Goal: Register for event/course

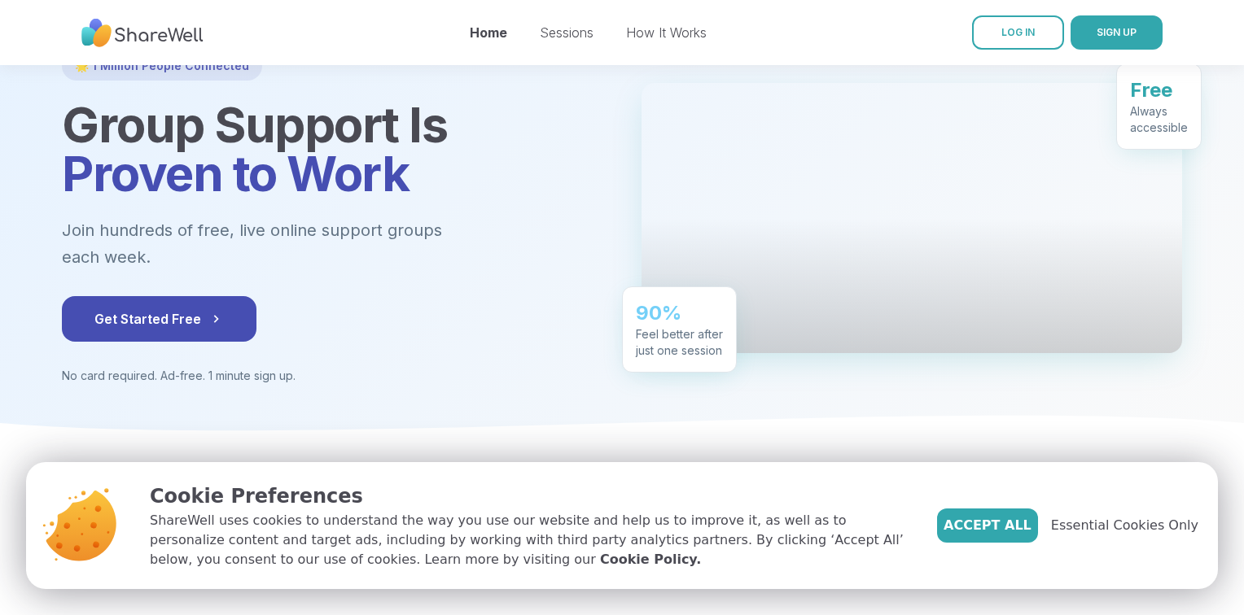
scroll to position [120, 0]
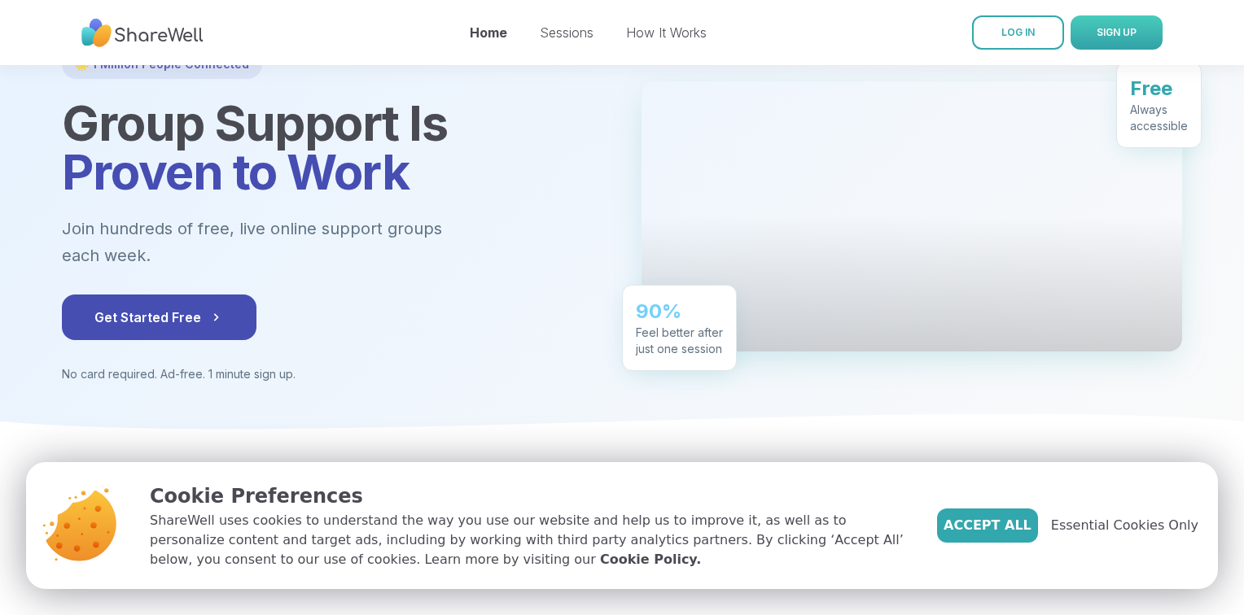
click at [1124, 33] on span "SIGN UP" at bounding box center [1117, 32] width 40 height 12
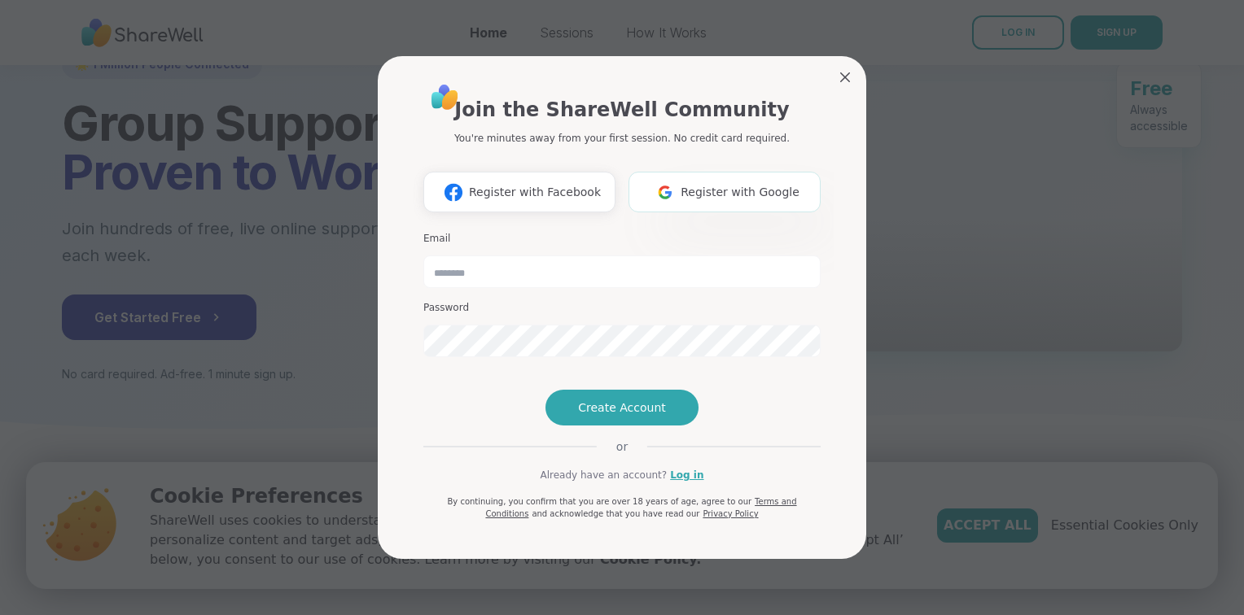
click at [709, 184] on span "Register with Google" at bounding box center [740, 192] width 119 height 17
click at [753, 184] on span "Register with Google" at bounding box center [740, 192] width 119 height 17
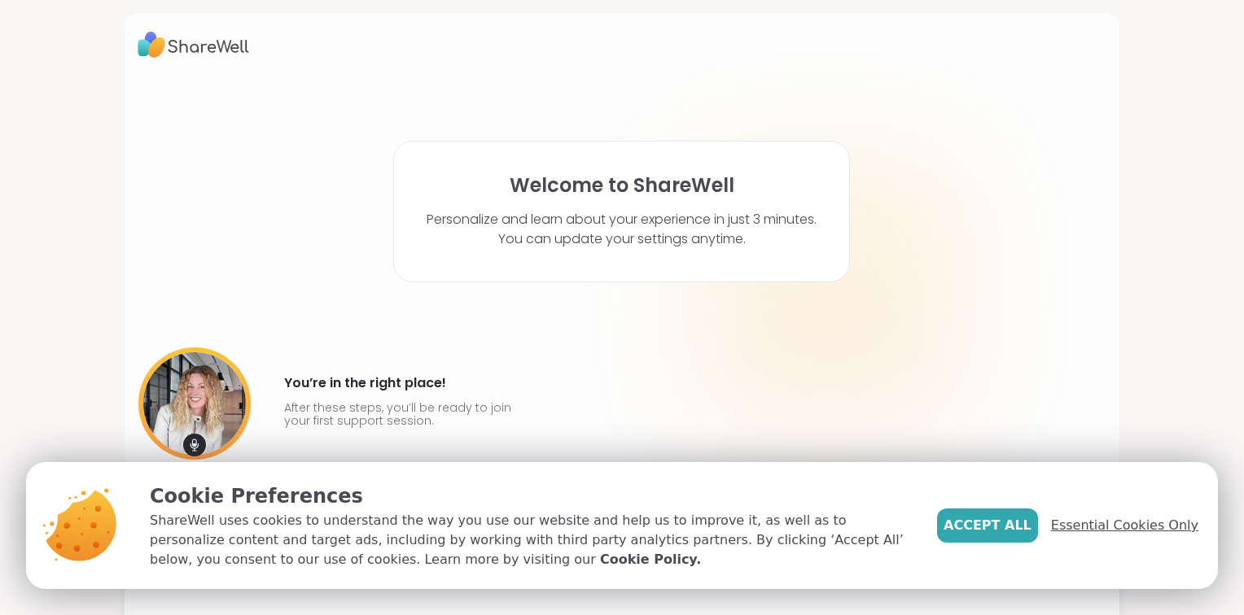
click at [1109, 524] on span "Essential Cookies Only" at bounding box center [1124, 526] width 147 height 20
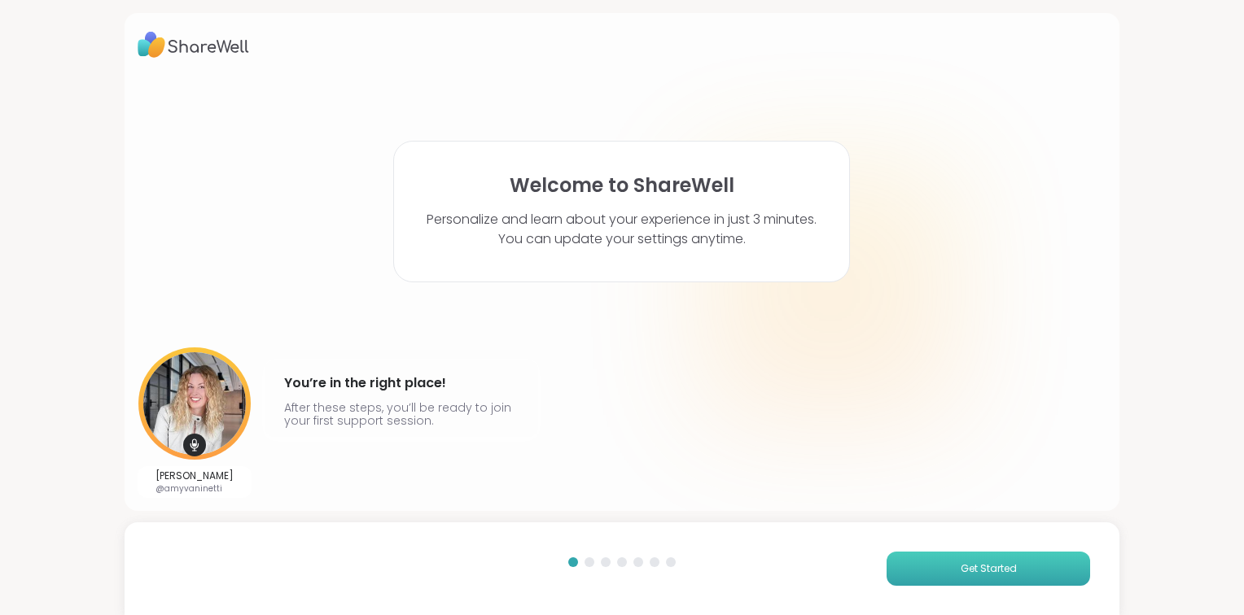
click at [1001, 571] on span "Get Started" at bounding box center [989, 569] width 56 height 15
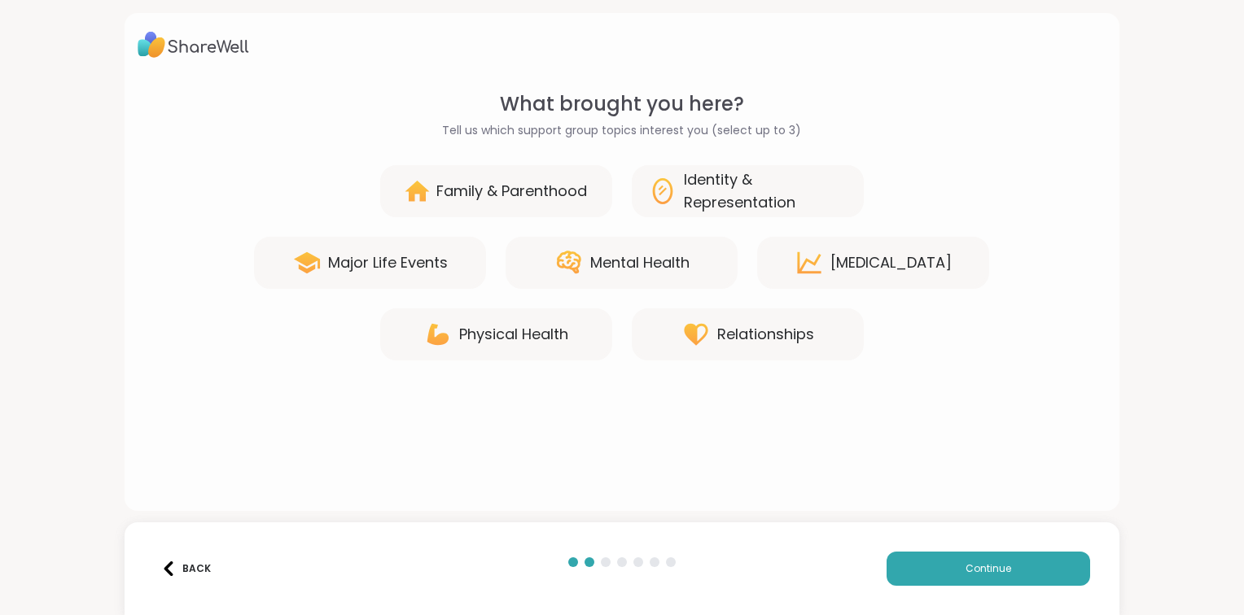
click at [635, 258] on div "Mental Health" at bounding box center [639, 263] width 99 height 23
click at [559, 318] on div "Physical Health" at bounding box center [496, 335] width 232 height 52
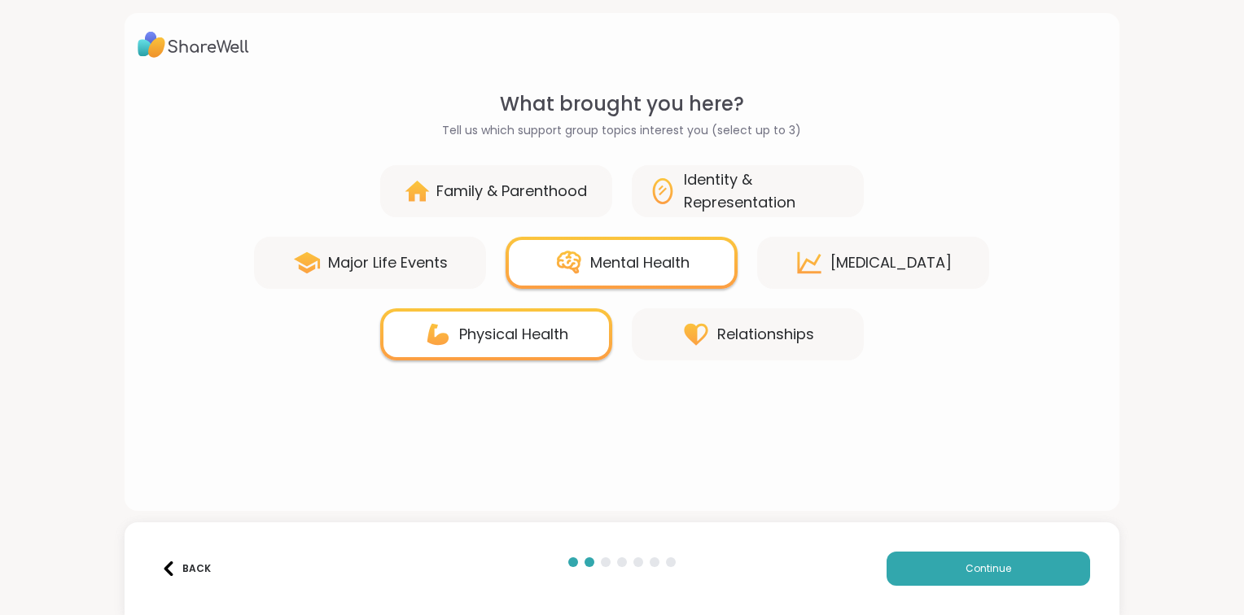
click at [888, 271] on div "[MEDICAL_DATA]" at bounding box center [890, 263] width 121 height 23
click at [418, 265] on div "Major Life Events" at bounding box center [388, 263] width 120 height 23
click at [440, 262] on div "Major Life Events" at bounding box center [388, 263] width 120 height 23
click at [597, 335] on div "Physical Health" at bounding box center [496, 335] width 232 height 52
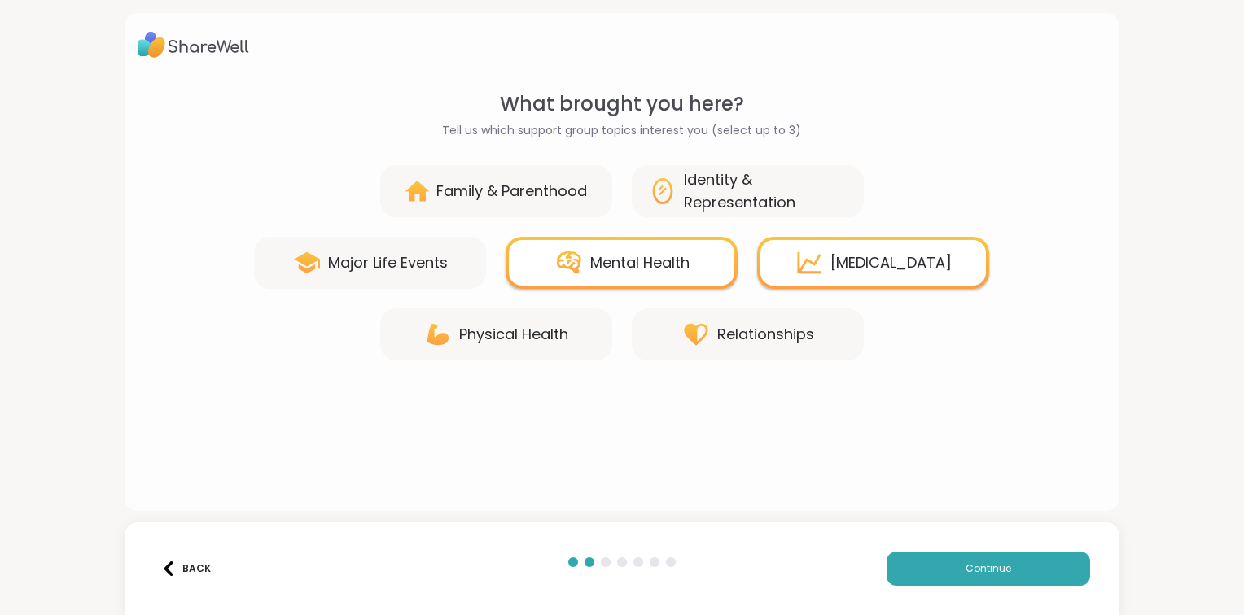
click at [430, 264] on div "Major Life Events" at bounding box center [388, 263] width 120 height 23
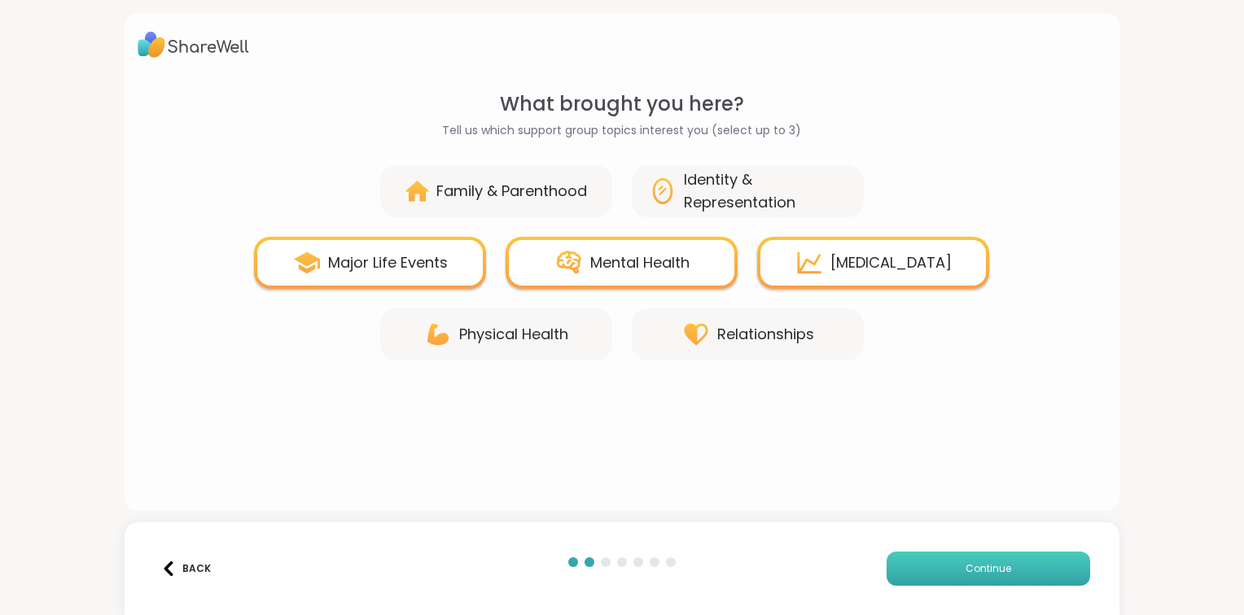
click at [989, 556] on button "Continue" at bounding box center [989, 569] width 204 height 34
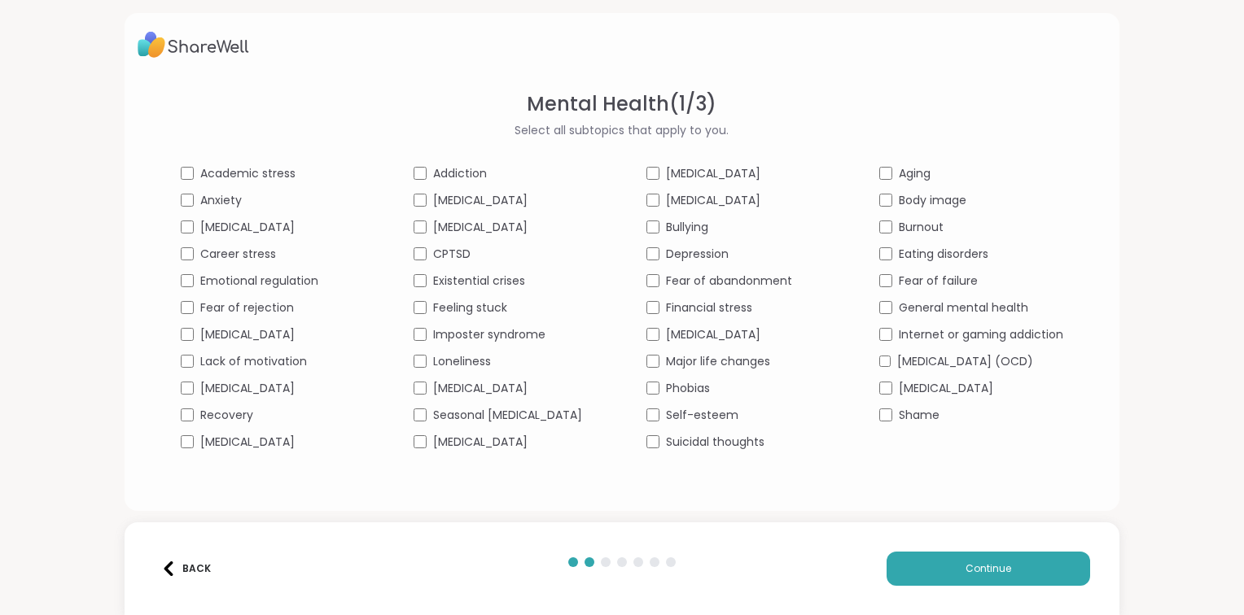
click at [200, 203] on span "Anxiety" at bounding box center [221, 200] width 42 height 17
click at [228, 255] on span "Career stress" at bounding box center [238, 254] width 76 height 17
click at [258, 280] on span "Emotional regulation" at bounding box center [259, 281] width 118 height 17
click at [233, 309] on span "Fear of rejection" at bounding box center [247, 308] width 94 height 17
click at [239, 360] on span "Lack of motivation" at bounding box center [253, 361] width 107 height 17
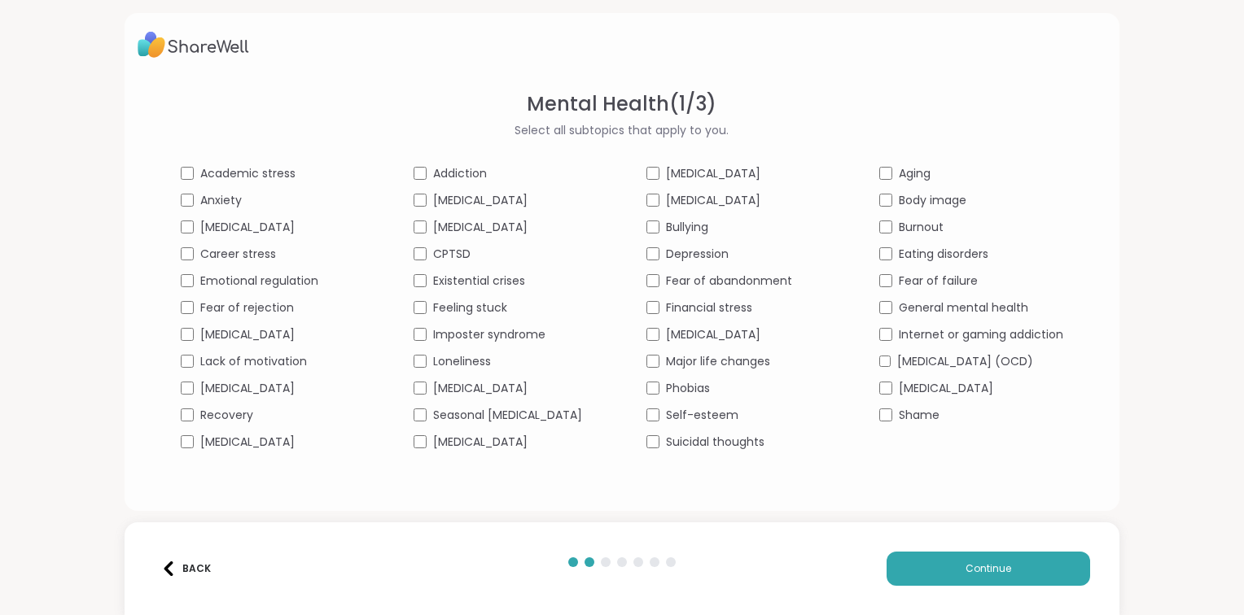
click at [221, 397] on span "[MEDICAL_DATA]" at bounding box center [247, 388] width 94 height 17
click at [204, 424] on span "Recovery" at bounding box center [226, 415] width 53 height 17
click at [209, 451] on span "[MEDICAL_DATA]" at bounding box center [247, 442] width 94 height 17
click at [446, 169] on span "Addiction" at bounding box center [460, 173] width 54 height 17
click at [453, 199] on span "[MEDICAL_DATA]" at bounding box center [480, 200] width 94 height 17
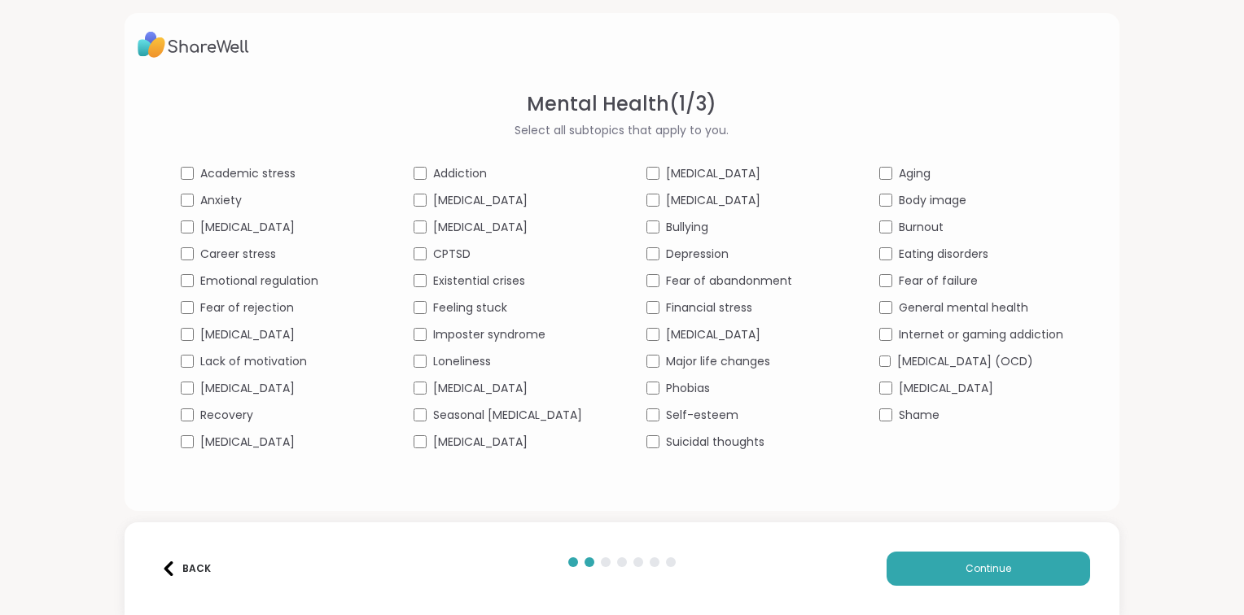
click at [450, 224] on span "[MEDICAL_DATA]" at bounding box center [480, 227] width 94 height 17
click at [458, 283] on span "Existential crises" at bounding box center [479, 281] width 92 height 17
click at [463, 313] on span "Feeling stuck" at bounding box center [470, 308] width 74 height 17
click at [470, 338] on span "Imposter syndrome" at bounding box center [489, 334] width 112 height 17
click at [468, 361] on span "Loneliness" at bounding box center [462, 361] width 58 height 17
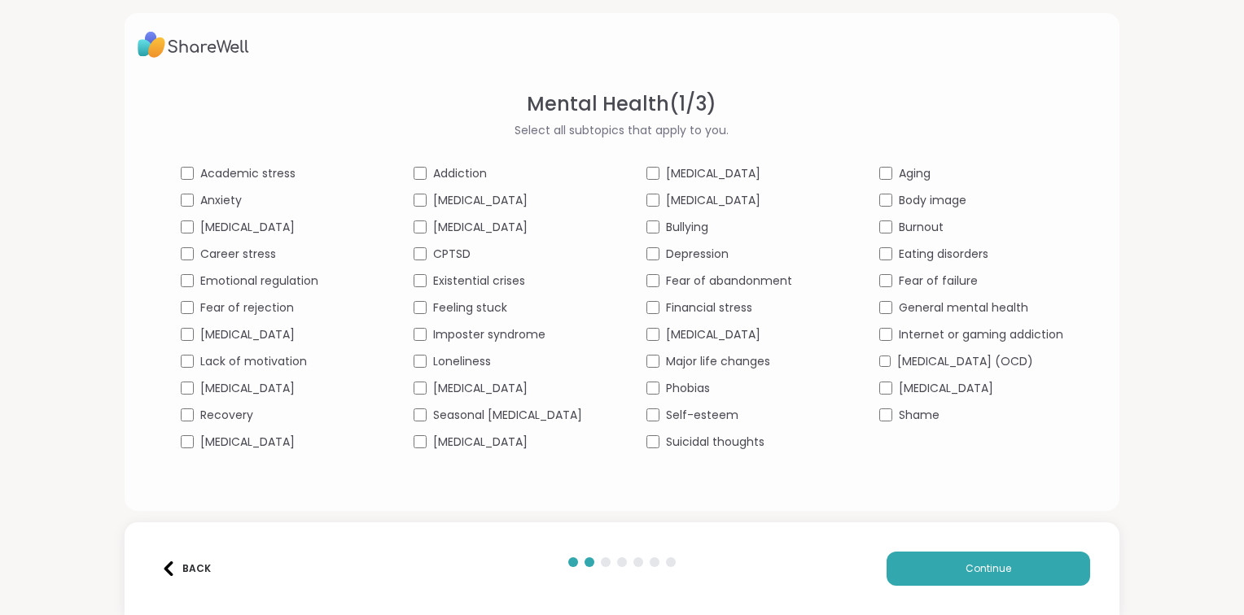
click at [468, 397] on span "[MEDICAL_DATA]" at bounding box center [480, 388] width 94 height 17
click at [488, 451] on span "[MEDICAL_DATA]" at bounding box center [480, 442] width 94 height 17
click at [690, 176] on span "[MEDICAL_DATA]" at bounding box center [713, 173] width 94 height 17
click at [707, 200] on span "[MEDICAL_DATA]" at bounding box center [713, 200] width 94 height 17
click at [699, 233] on span "Bullying" at bounding box center [687, 227] width 42 height 17
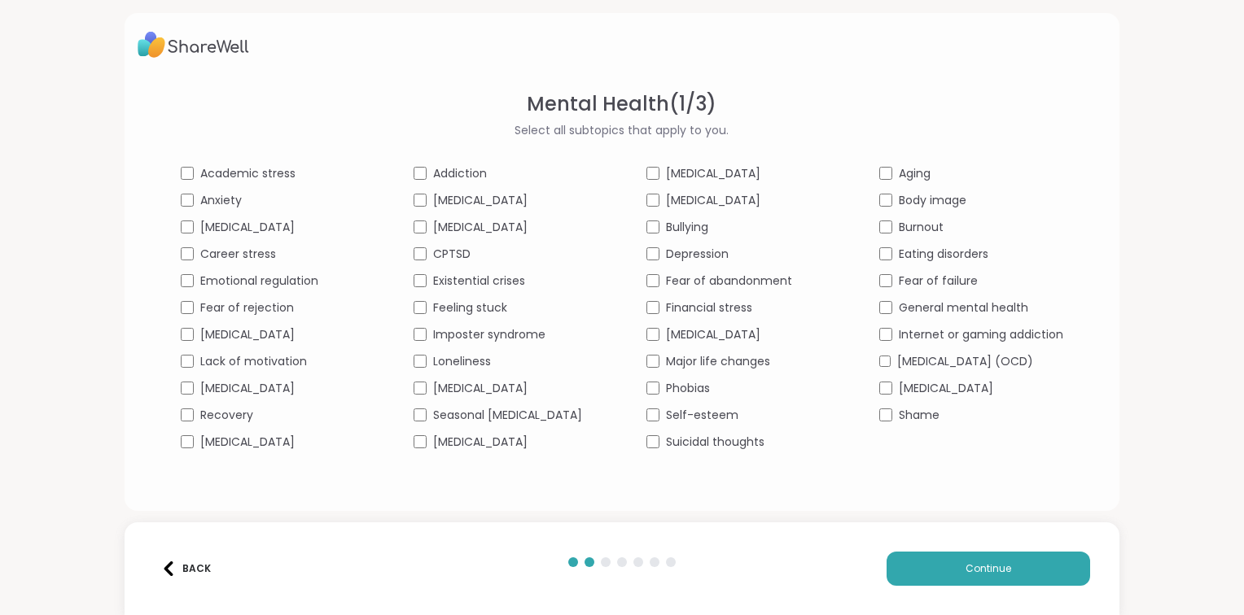
click at [707, 257] on span "Depression" at bounding box center [697, 254] width 63 height 17
click at [715, 281] on span "Fear of abandonment" at bounding box center [729, 281] width 126 height 17
click at [717, 309] on span "Financial stress" at bounding box center [709, 308] width 86 height 17
click at [727, 335] on span "[MEDICAL_DATA]" at bounding box center [713, 334] width 94 height 17
click at [730, 371] on div "Academic stress Addiction [MEDICAL_DATA] Aging Anxiety [MEDICAL_DATA] [MEDICAL_…" at bounding box center [622, 308] width 883 height 286
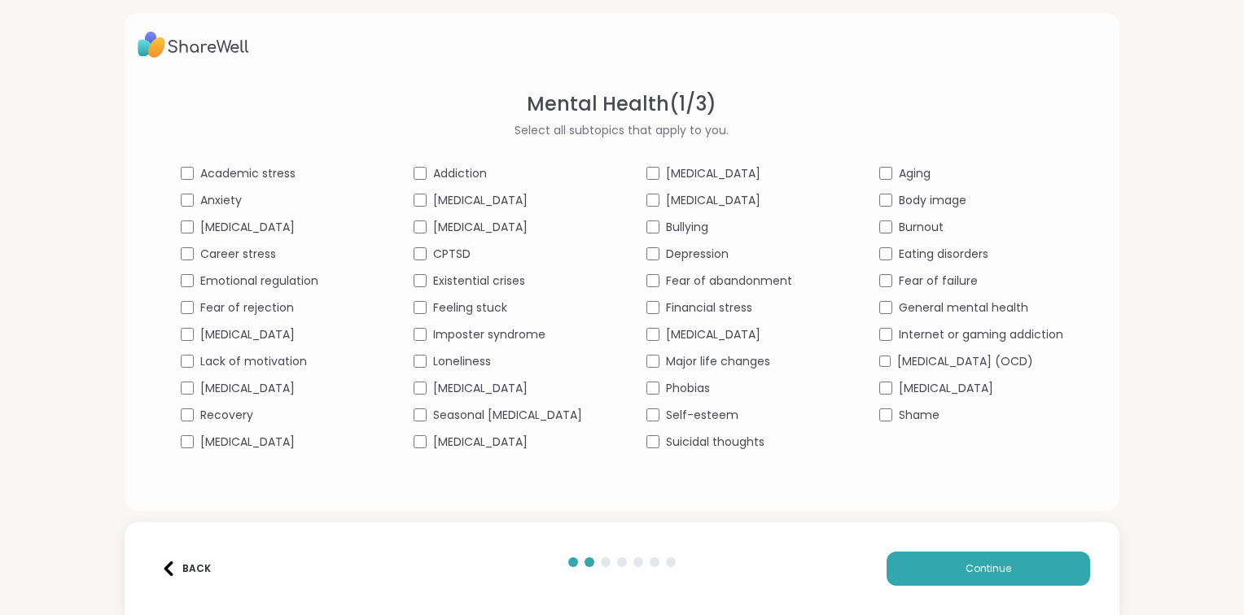
click at [727, 366] on span "Major life changes" at bounding box center [718, 361] width 104 height 17
click at [725, 424] on span "Self-esteem" at bounding box center [702, 415] width 72 height 17
click at [736, 451] on span "Suicidal thoughts" at bounding box center [715, 442] width 99 height 17
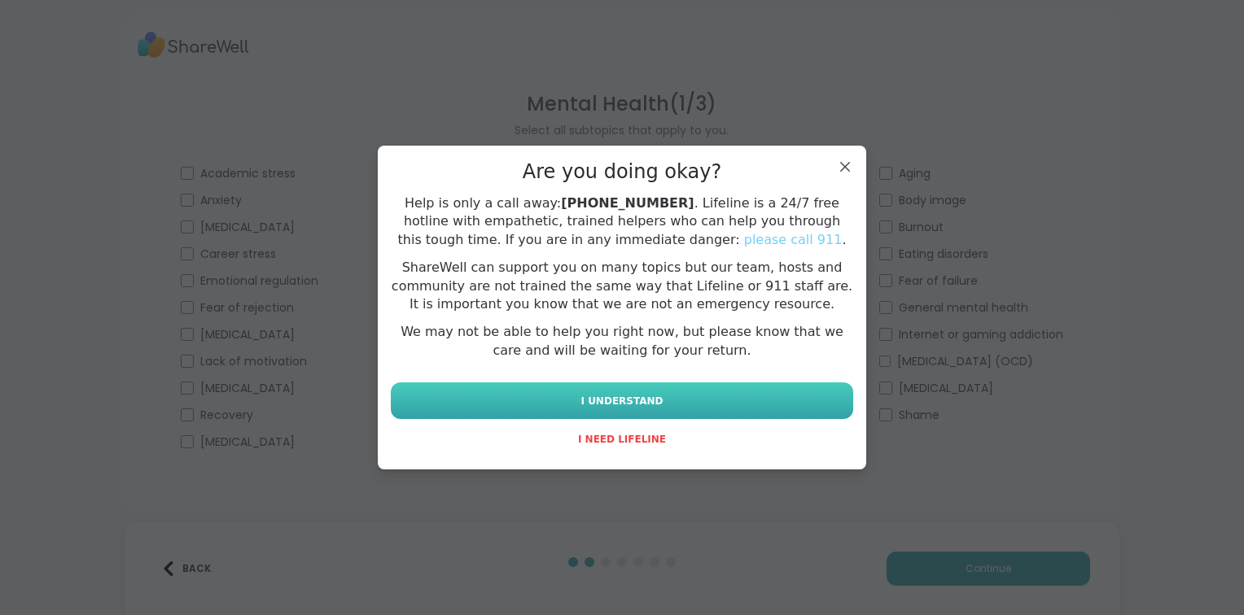
click at [727, 399] on button "I UNDERSTAND" at bounding box center [622, 401] width 462 height 37
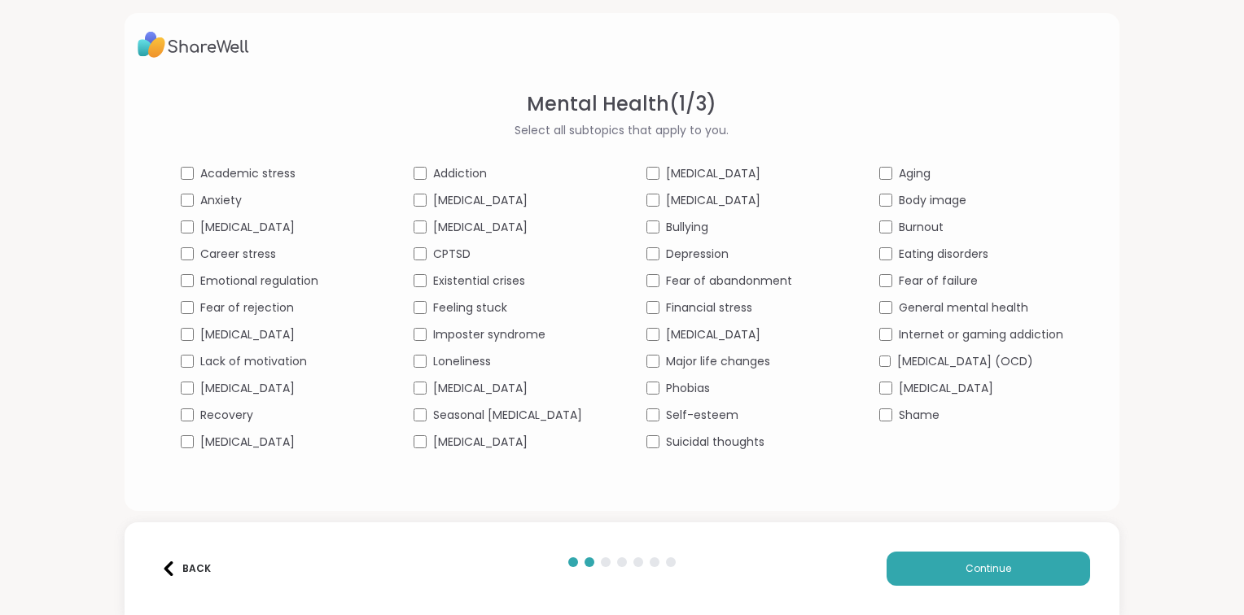
click at [966, 206] on span "Body image" at bounding box center [933, 200] width 68 height 17
click at [944, 230] on span "Burnout" at bounding box center [921, 227] width 45 height 17
click at [988, 256] on span "Eating disorders" at bounding box center [944, 254] width 90 height 17
click at [978, 282] on span "Fear of failure" at bounding box center [938, 281] width 79 height 17
click at [1000, 305] on span "General mental health" at bounding box center [963, 308] width 129 height 17
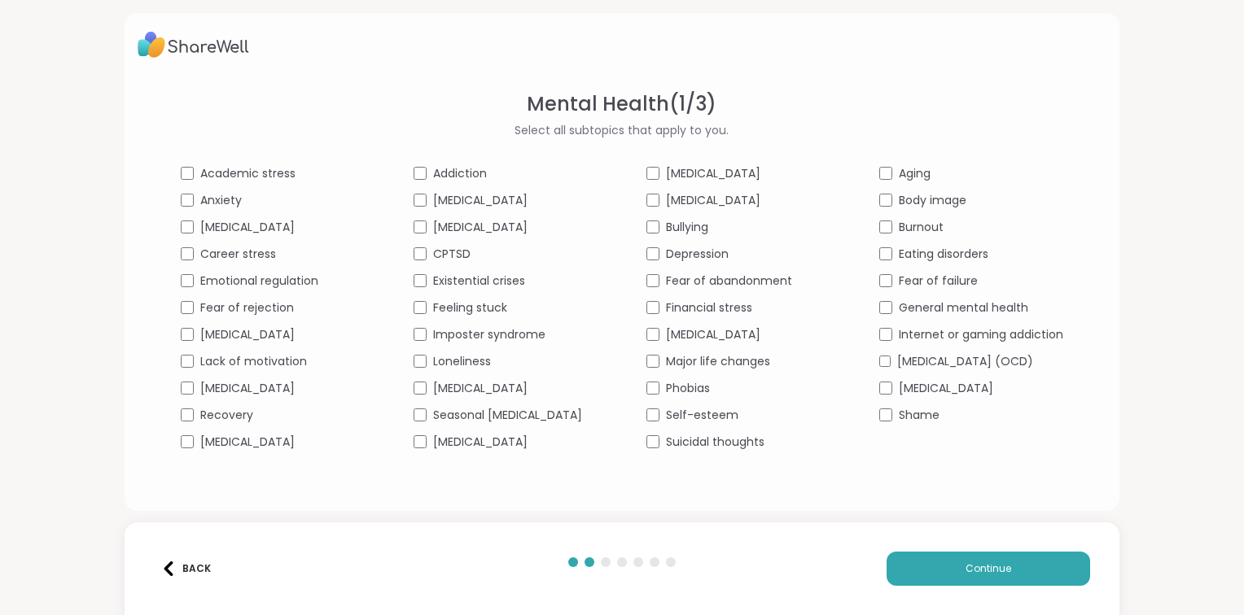
click at [948, 397] on div "[MEDICAL_DATA]" at bounding box center [971, 388] width 184 height 17
click at [940, 424] on span "Shame" at bounding box center [919, 415] width 41 height 17
click at [996, 558] on button "Continue" at bounding box center [989, 569] width 204 height 34
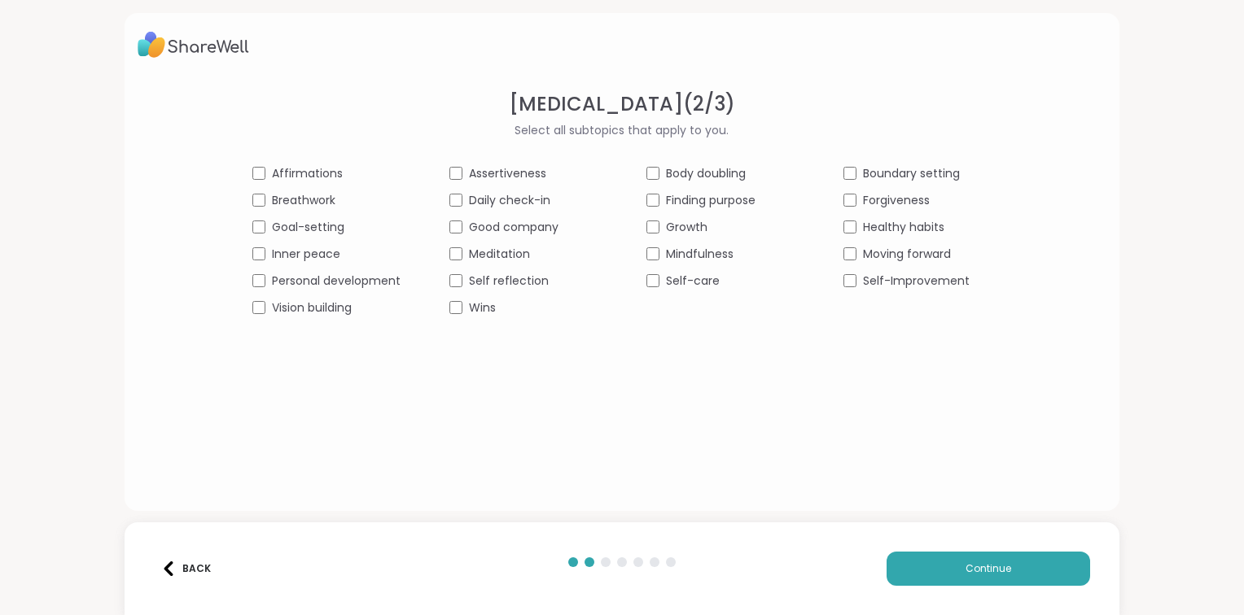
click at [347, 171] on div "Affirmations" at bounding box center [326, 173] width 148 height 17
click at [338, 230] on span "Goal-setting" at bounding box center [308, 227] width 72 height 17
click at [339, 255] on span "Inner peace" at bounding box center [306, 254] width 68 height 17
click at [356, 278] on span "Personal development" at bounding box center [336, 281] width 129 height 17
click at [348, 302] on span "Vision building" at bounding box center [312, 308] width 80 height 17
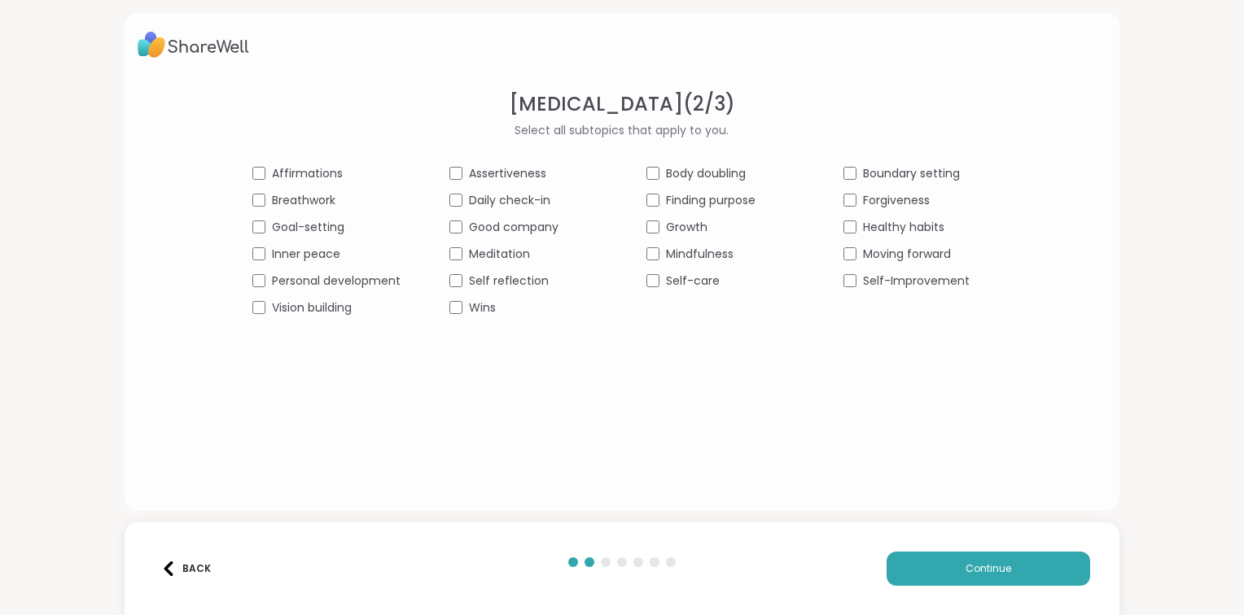
click at [532, 173] on span "Assertiveness" at bounding box center [507, 173] width 77 height 17
click at [543, 199] on span "Daily check-in" at bounding box center [509, 200] width 81 height 17
click at [550, 225] on span "Good company" at bounding box center [514, 227] width 90 height 17
click at [519, 258] on span "Meditation" at bounding box center [499, 254] width 61 height 17
click at [525, 282] on span "Self reflection" at bounding box center [509, 281] width 80 height 17
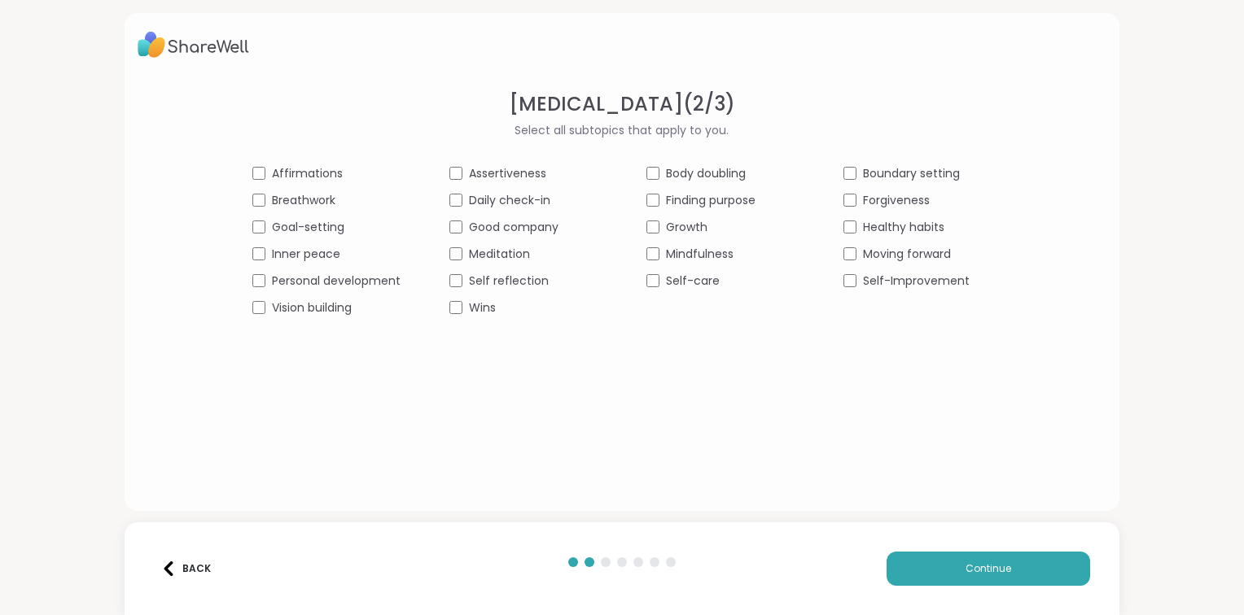
click at [493, 305] on span "Wins" at bounding box center [482, 308] width 27 height 17
click at [699, 184] on div "Affirmations Assertiveness Body doubling Boundary setting Breathwork Daily chec…" at bounding box center [621, 240] width 739 height 151
click at [694, 175] on span "Body doubling" at bounding box center [706, 173] width 80 height 17
click at [709, 199] on span "Finding purpose" at bounding box center [711, 200] width 90 height 17
click at [698, 230] on span "Growth" at bounding box center [687, 227] width 42 height 17
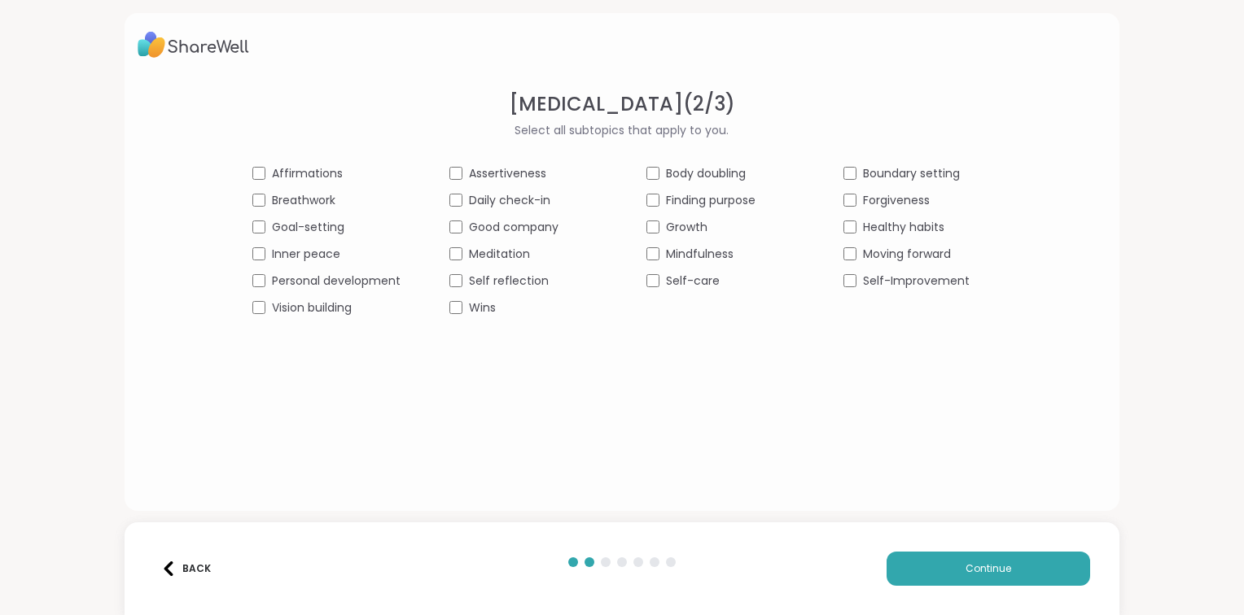
click at [714, 257] on span "Mindfulness" at bounding box center [700, 254] width 68 height 17
click at [710, 274] on span "Self-care" at bounding box center [693, 281] width 54 height 17
click at [940, 166] on span "Boundary setting" at bounding box center [911, 173] width 97 height 17
click at [913, 201] on span "Forgiveness" at bounding box center [896, 200] width 67 height 17
click at [921, 230] on span "Healthy habits" at bounding box center [903, 227] width 81 height 17
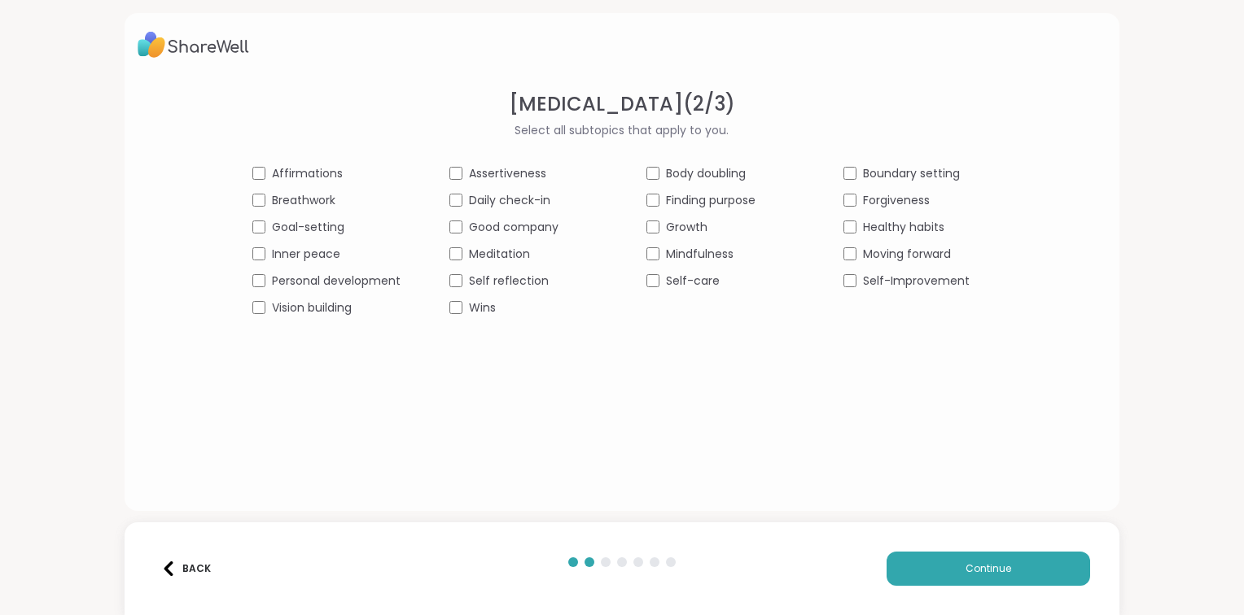
click at [931, 252] on span "Moving forward" at bounding box center [907, 254] width 88 height 17
click at [941, 278] on span "Self-Improvement" at bounding box center [916, 281] width 107 height 17
click at [1005, 554] on button "Continue" at bounding box center [989, 569] width 204 height 34
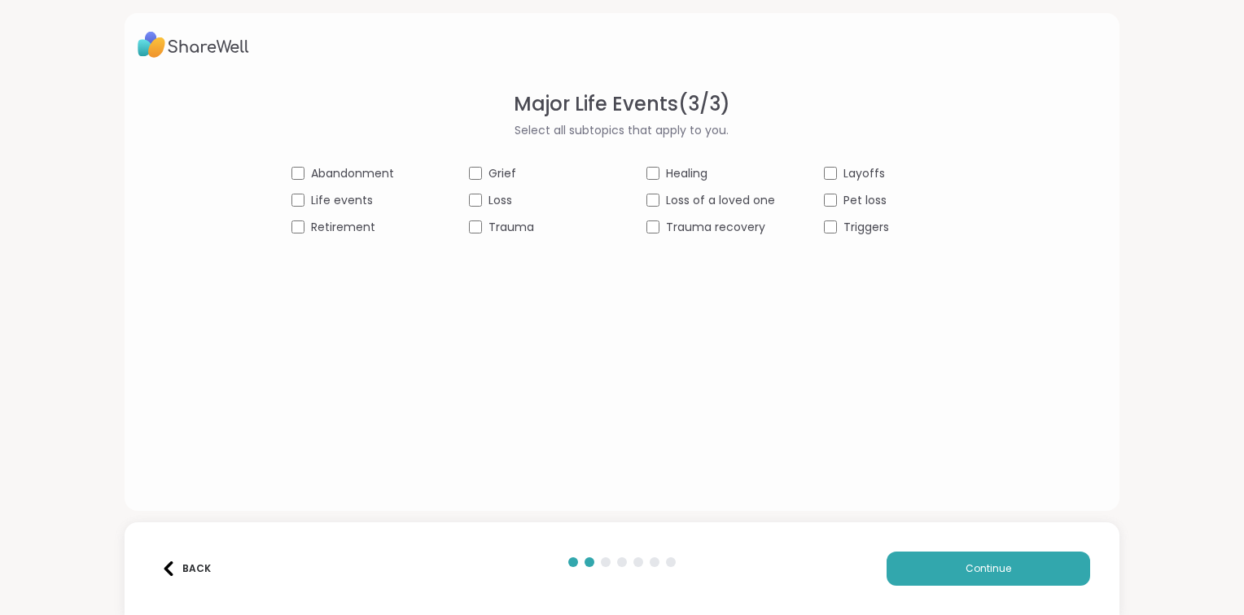
click at [380, 170] on span "Abandonment" at bounding box center [352, 173] width 83 height 17
click at [370, 202] on span "Life events" at bounding box center [342, 200] width 62 height 17
click at [368, 230] on span "Retirement" at bounding box center [343, 227] width 64 height 17
click at [506, 173] on span "Grief" at bounding box center [502, 173] width 28 height 17
click at [509, 204] on span "Loss" at bounding box center [500, 200] width 24 height 17
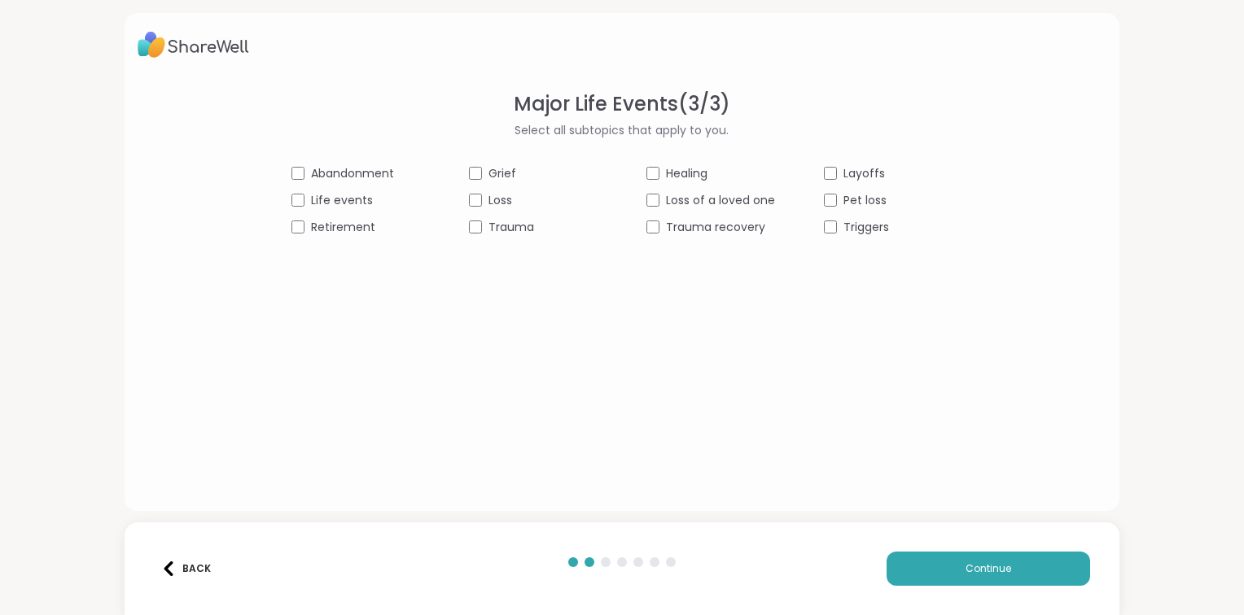
click at [521, 227] on span "Trauma" at bounding box center [511, 227] width 46 height 17
click at [704, 175] on span "Healing" at bounding box center [687, 173] width 42 height 17
click at [712, 196] on span "Loss of a loved one" at bounding box center [720, 200] width 109 height 17
click at [719, 228] on span "Trauma recovery" at bounding box center [715, 227] width 99 height 17
click at [850, 175] on span "Layoffs" at bounding box center [864, 173] width 42 height 17
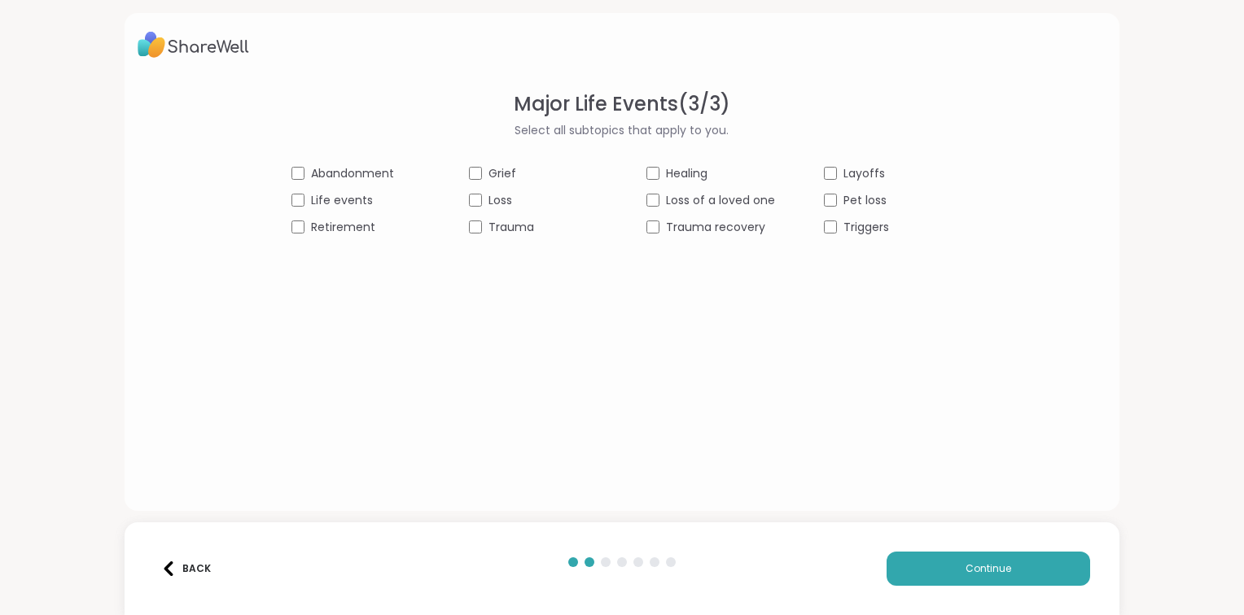
click at [858, 204] on span "Pet loss" at bounding box center [864, 200] width 43 height 17
click at [865, 229] on span "Triggers" at bounding box center [866, 227] width 46 height 17
click at [984, 554] on button "Continue" at bounding box center [989, 569] width 204 height 34
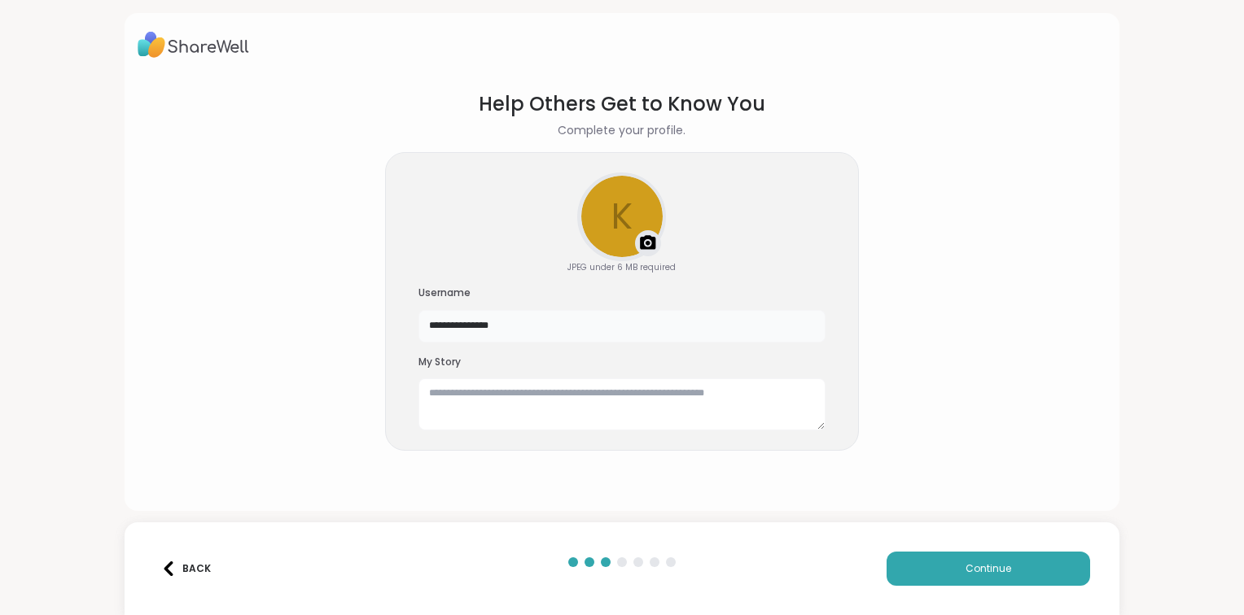
drag, startPoint x: 706, startPoint y: 337, endPoint x: 195, endPoint y: 207, distance: 527.6
click at [195, 207] on section "**********" at bounding box center [622, 288] width 969 height 422
type input "**********"
click at [513, 391] on textarea at bounding box center [621, 405] width 407 height 52
type textarea "*"
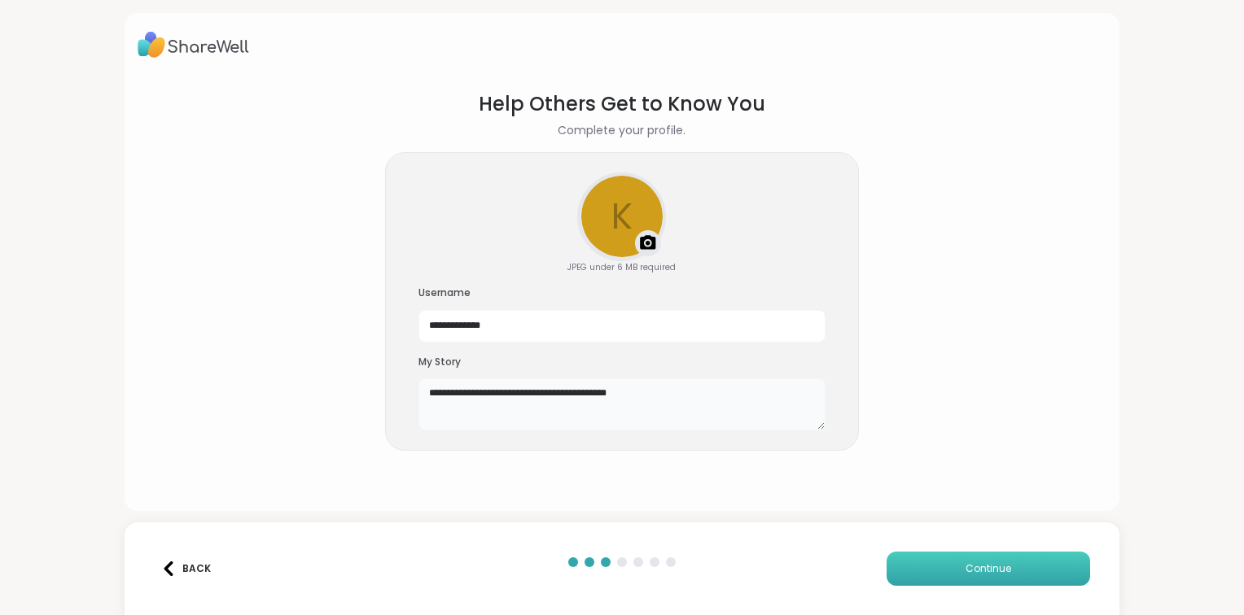
type textarea "**********"
click at [1050, 564] on button "Continue" at bounding box center [989, 569] width 204 height 34
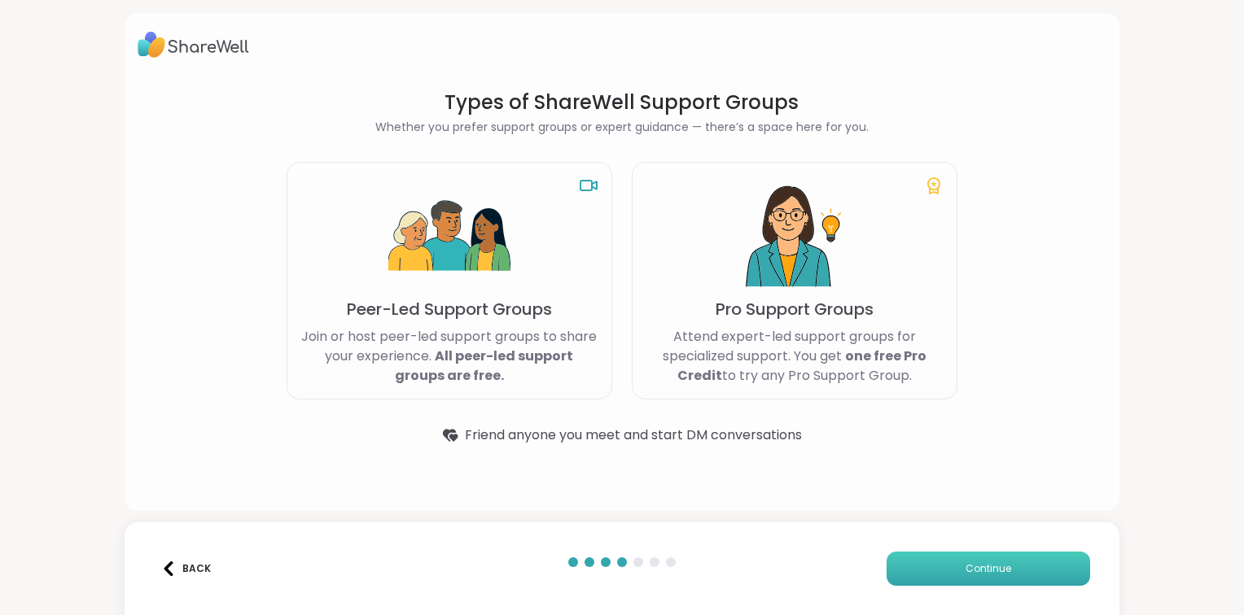
click at [991, 568] on span "Continue" at bounding box center [989, 569] width 46 height 15
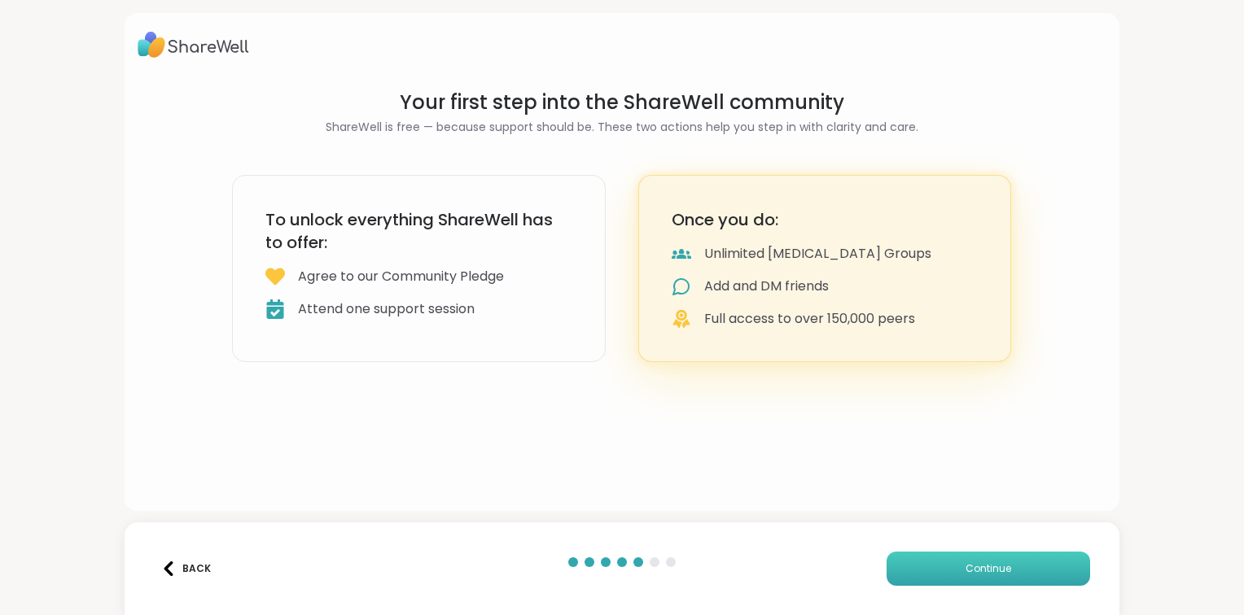
click at [991, 568] on span "Continue" at bounding box center [989, 569] width 46 height 15
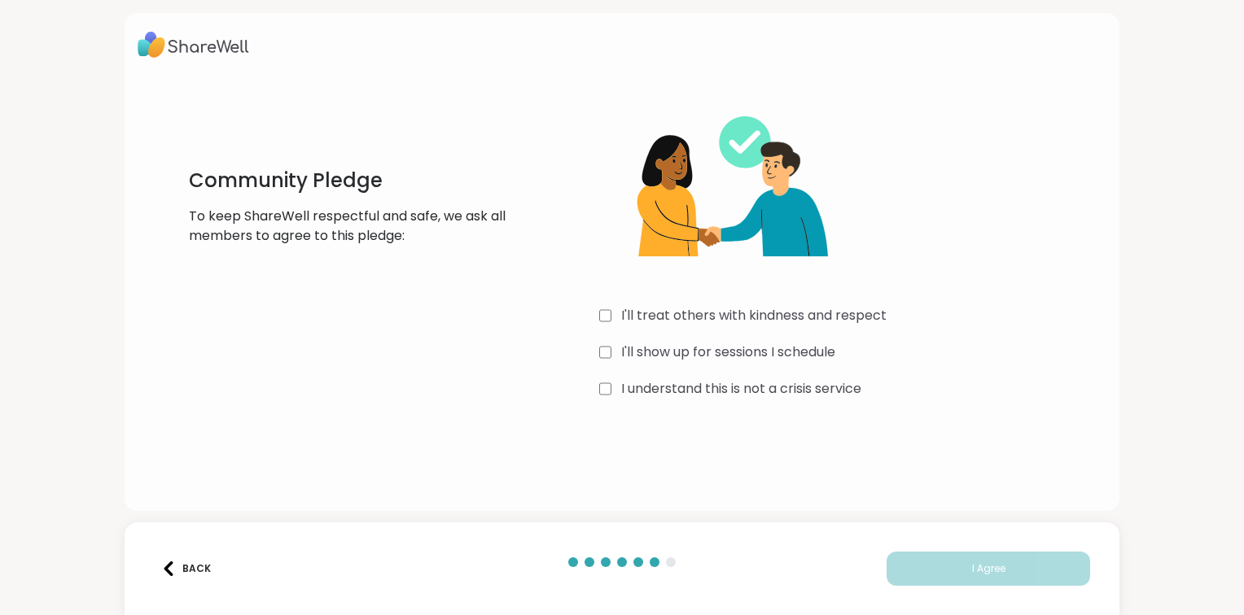
click at [861, 314] on label "I'll treat others with kindness and respect" at bounding box center [753, 316] width 265 height 20
click at [842, 343] on div "I'll show up for sessions I schedule" at bounding box center [843, 353] width 488 height 20
click at [831, 383] on label "I understand this is not a crisis service" at bounding box center [741, 389] width 240 height 20
click at [997, 576] on button "I Agree" at bounding box center [989, 569] width 204 height 34
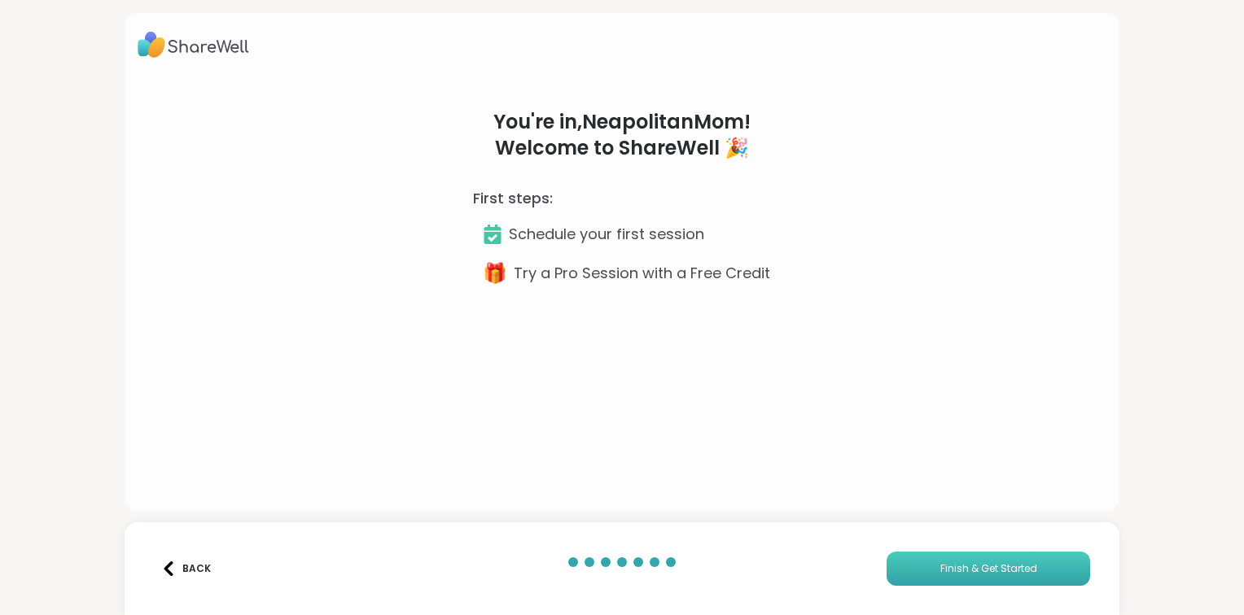
click at [997, 576] on button "Finish & Get Started" at bounding box center [989, 569] width 204 height 34
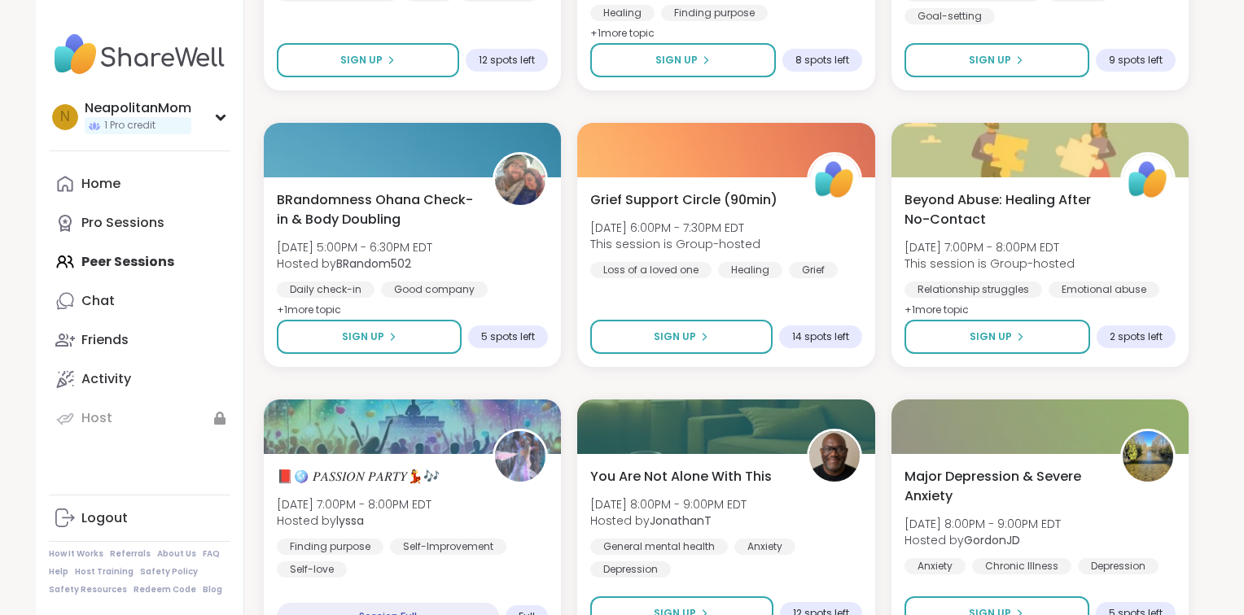
scroll to position [3055, 0]
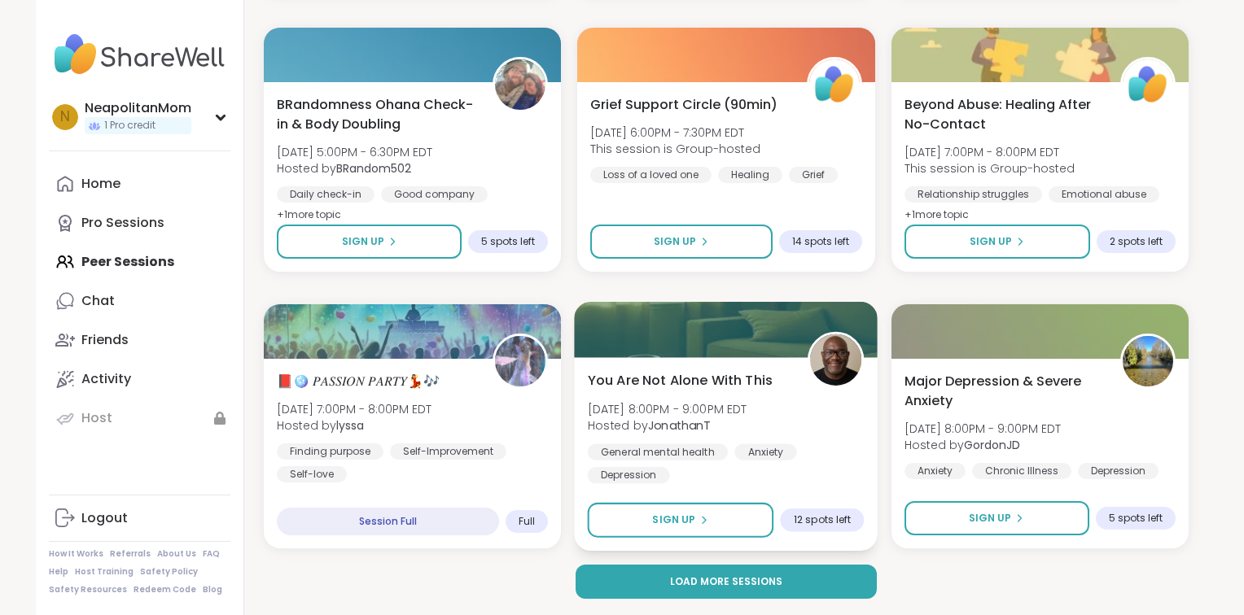
click at [747, 401] on span "[DATE] 8:00PM - 9:00PM EDT" at bounding box center [668, 409] width 160 height 16
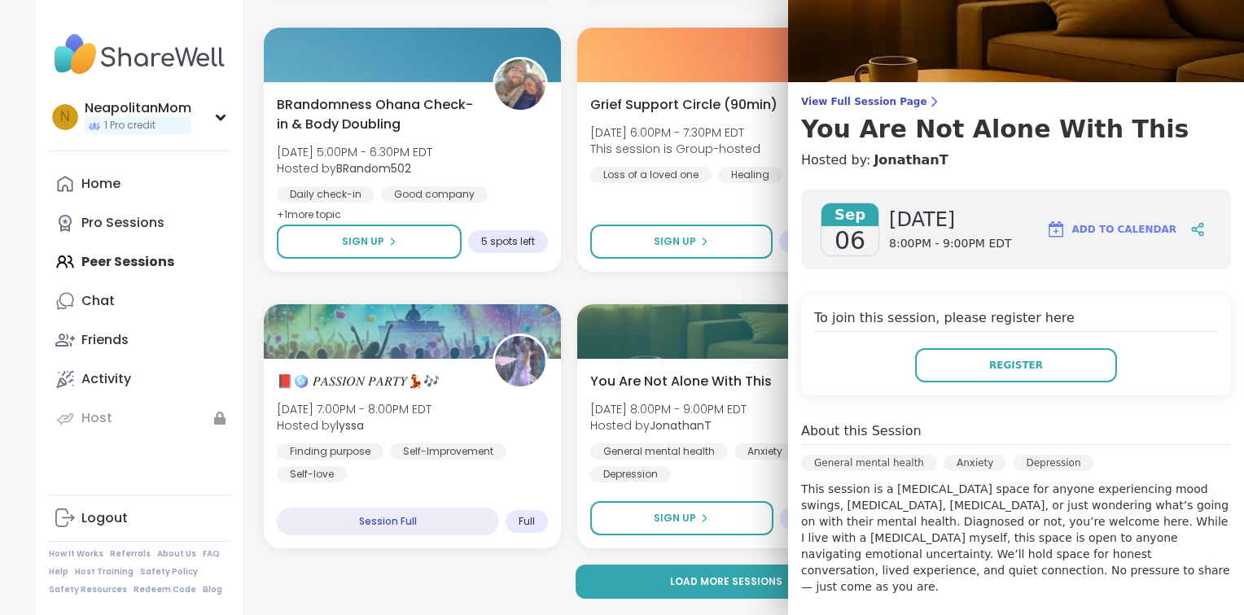
scroll to position [0, 0]
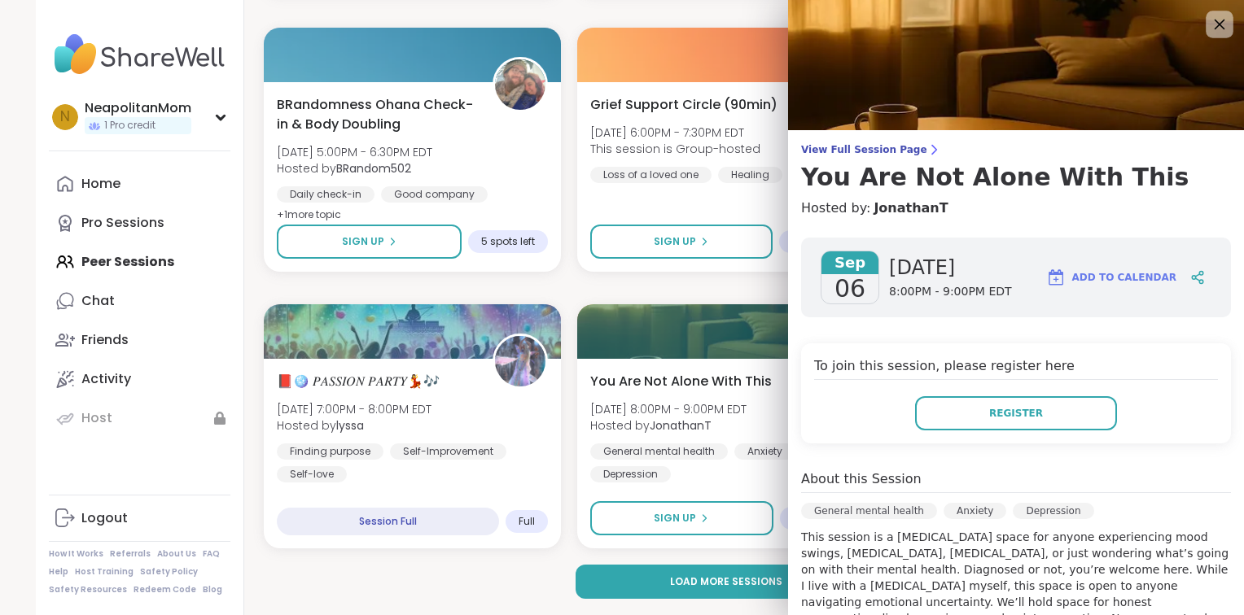
click at [1218, 20] on icon at bounding box center [1219, 24] width 20 height 20
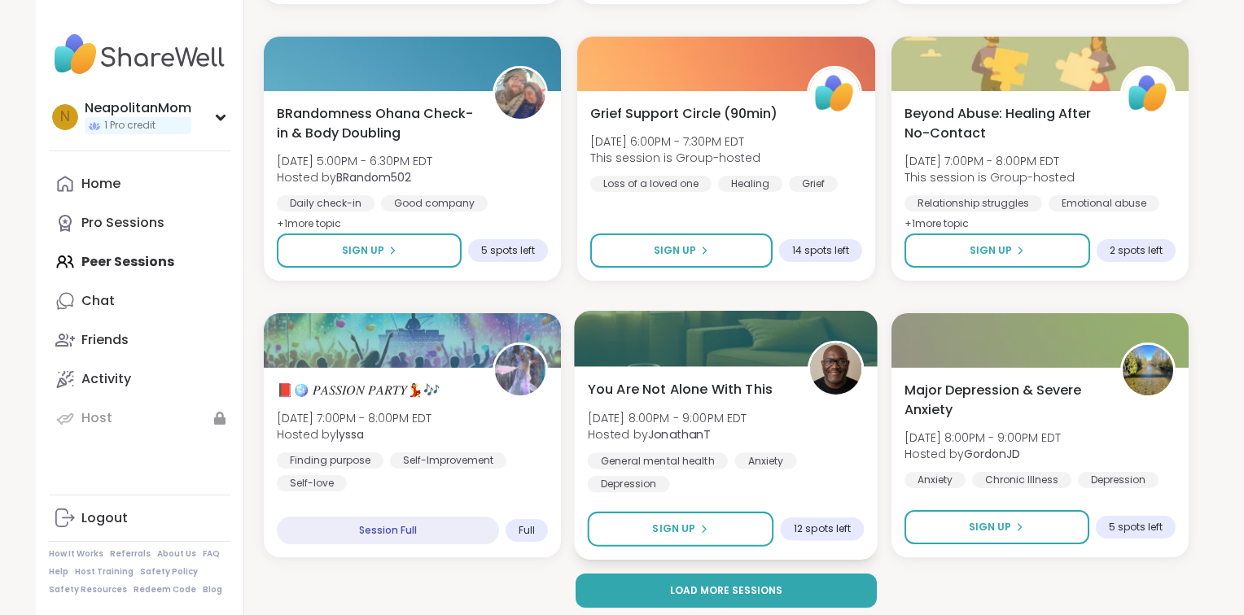
scroll to position [3055, 0]
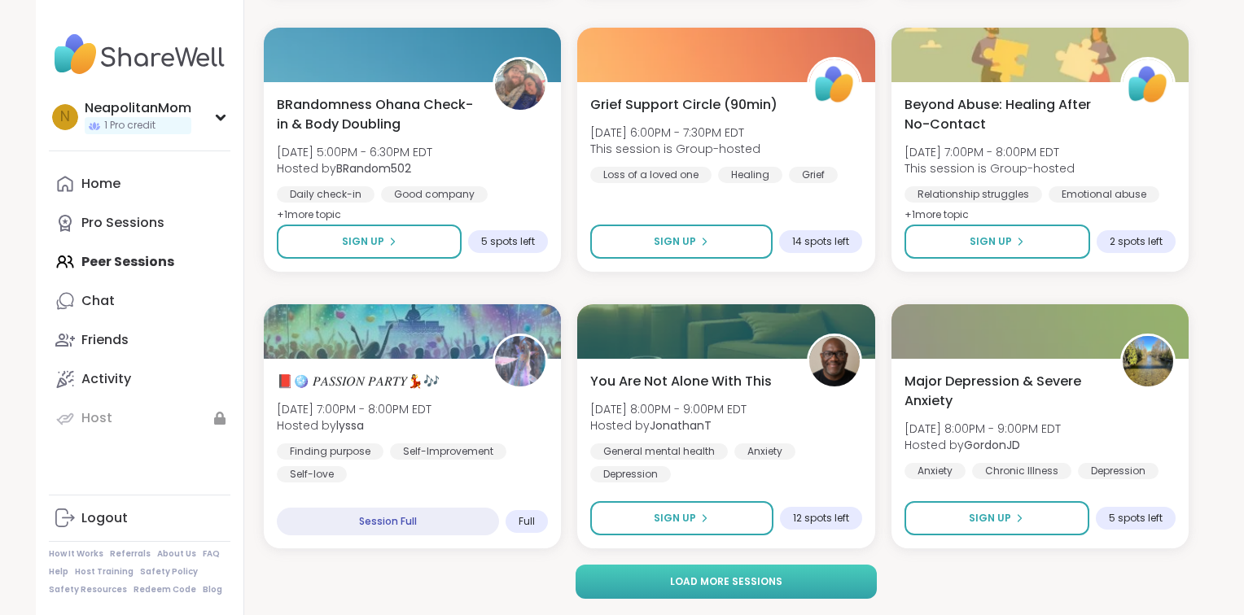
click at [770, 583] on span "Load more sessions" at bounding box center [726, 582] width 112 height 15
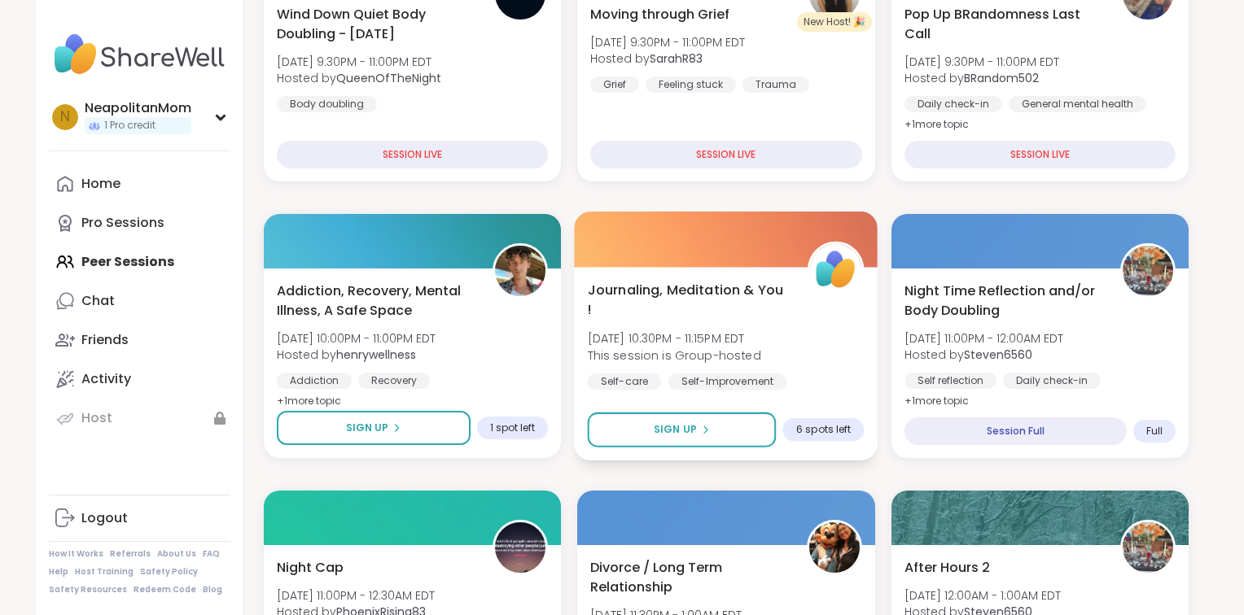
scroll to position [390, 0]
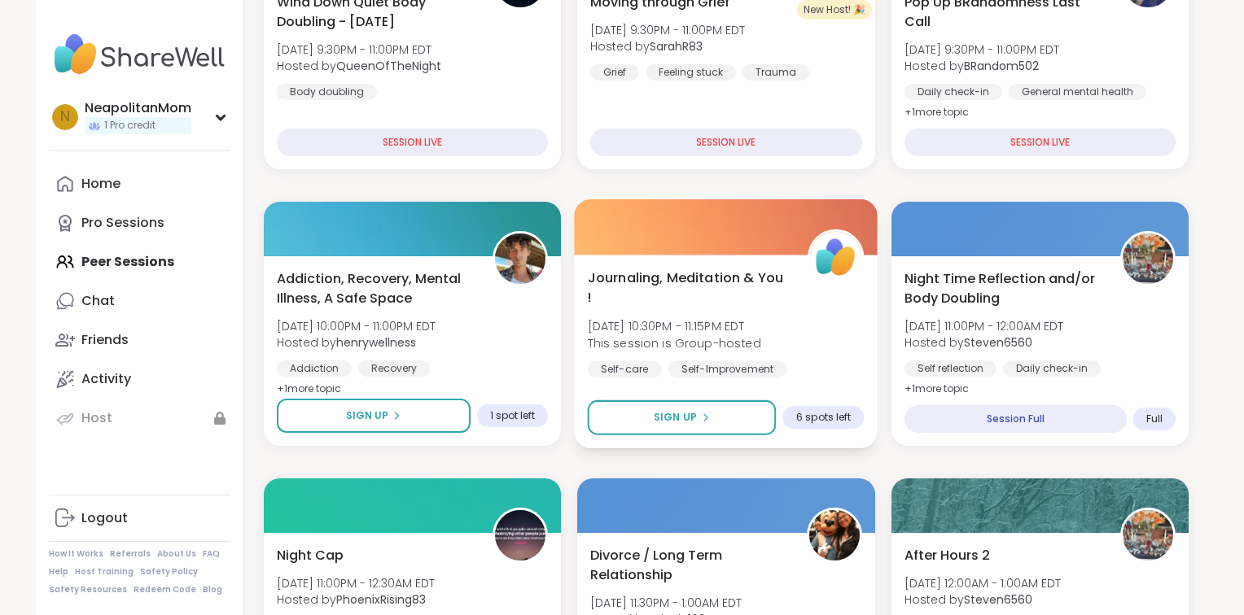
click at [742, 318] on span "[DATE] 10:30PM - 11:15PM EDT" at bounding box center [674, 326] width 173 height 16
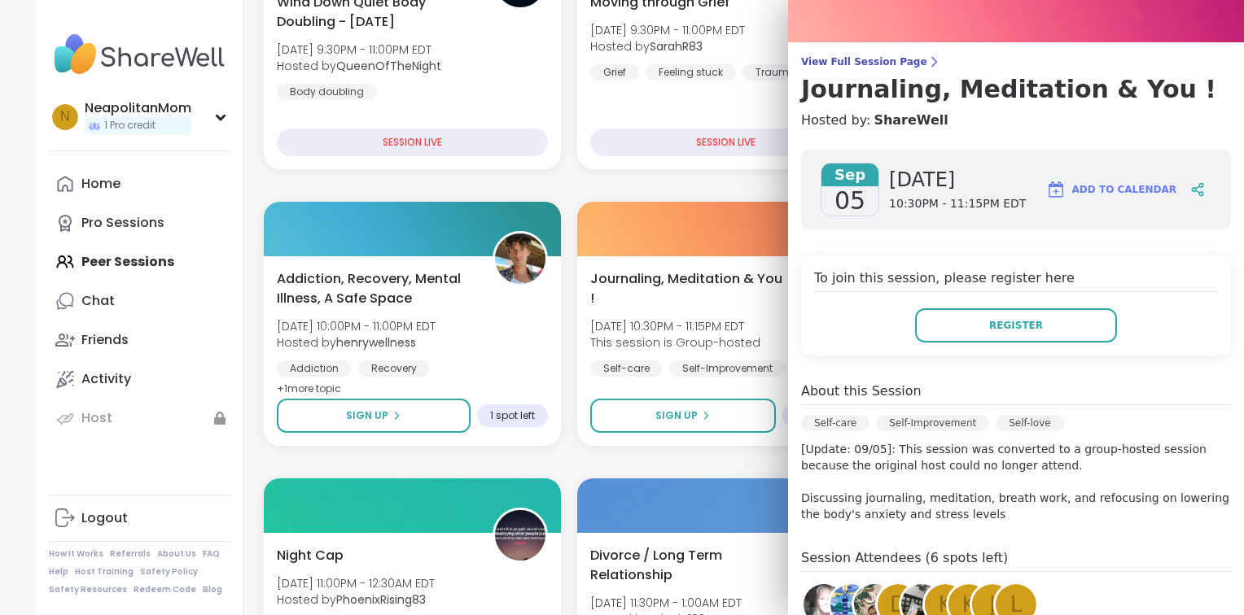
scroll to position [0, 0]
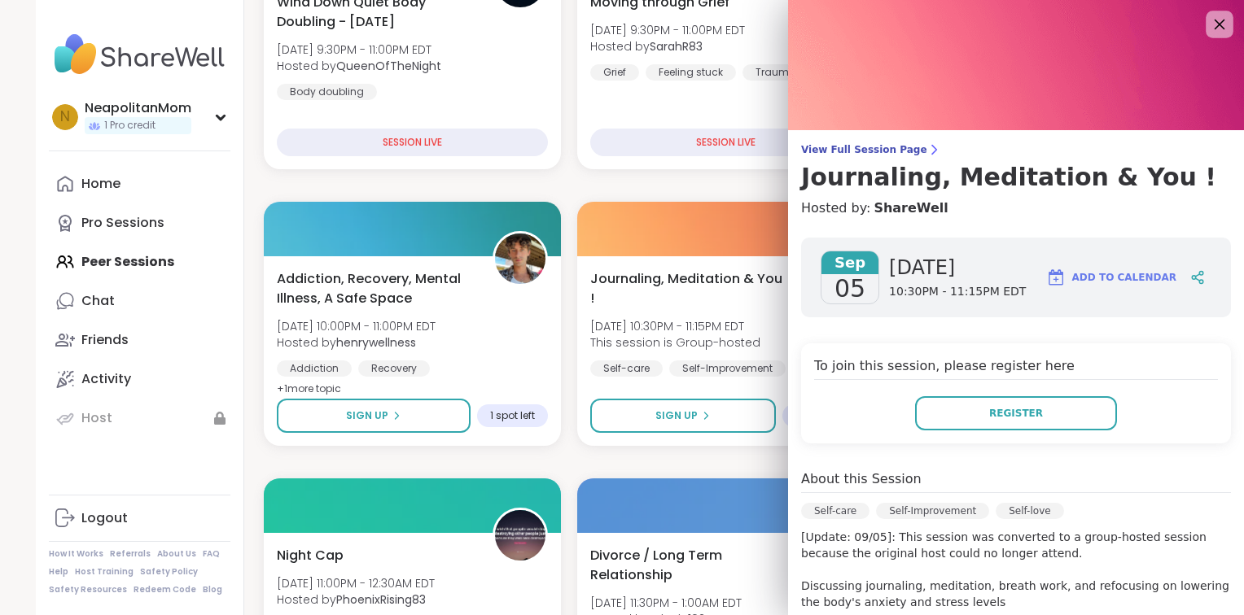
click at [1218, 28] on icon at bounding box center [1219, 24] width 20 height 20
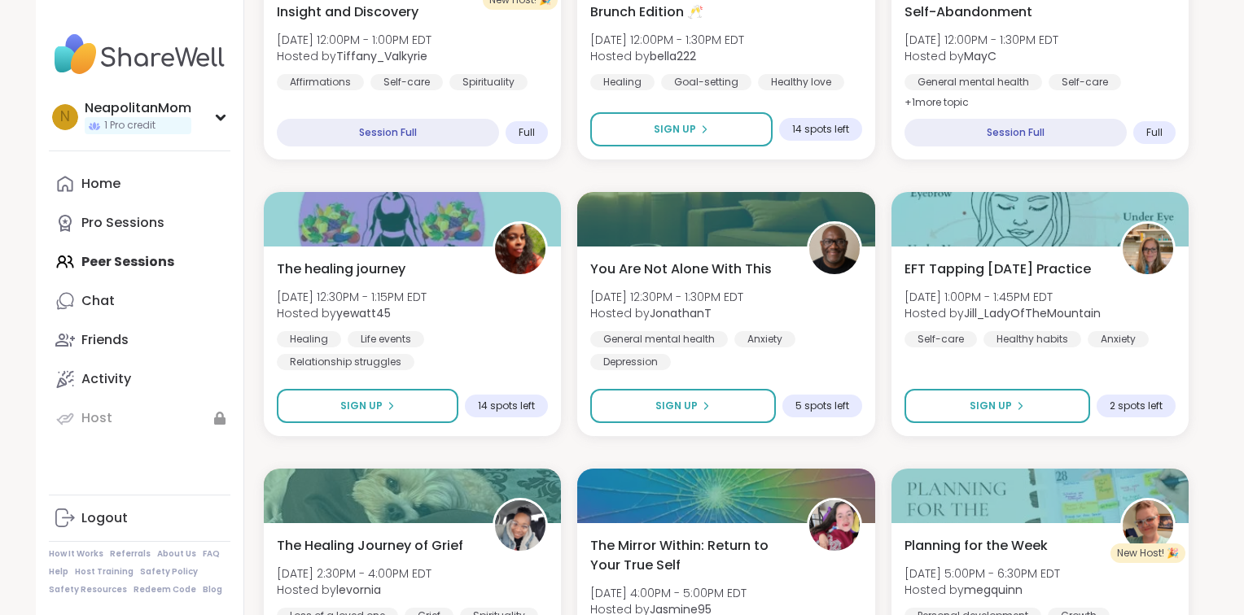
scroll to position [2354, 0]
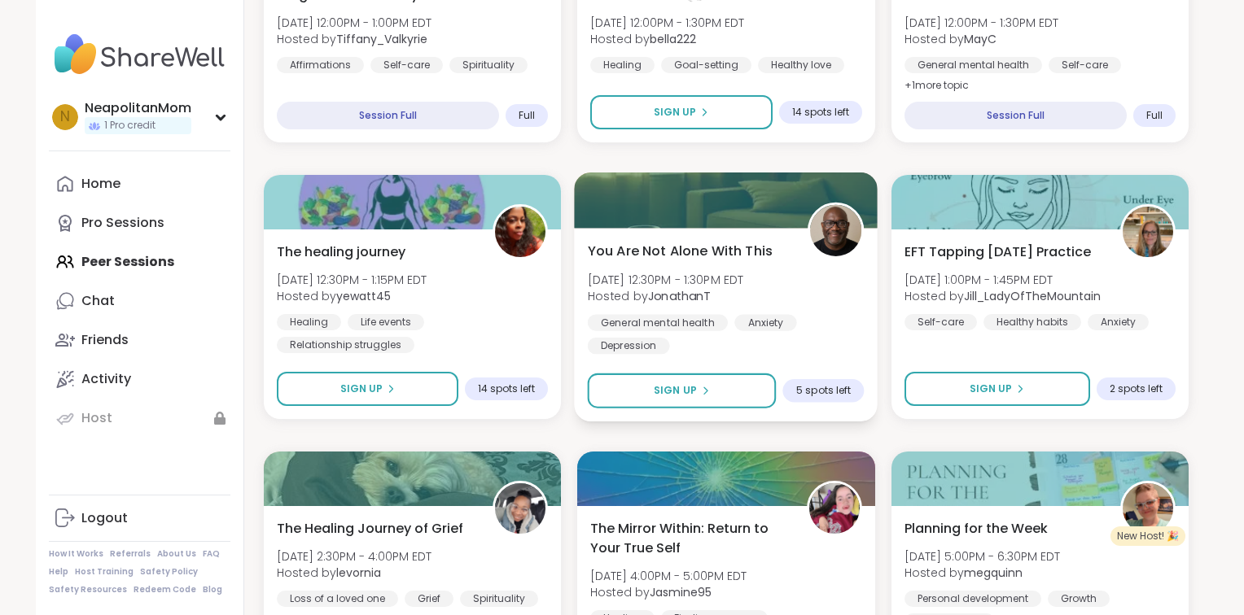
click at [762, 256] on span "You Are Not Alone With This" at bounding box center [680, 251] width 185 height 20
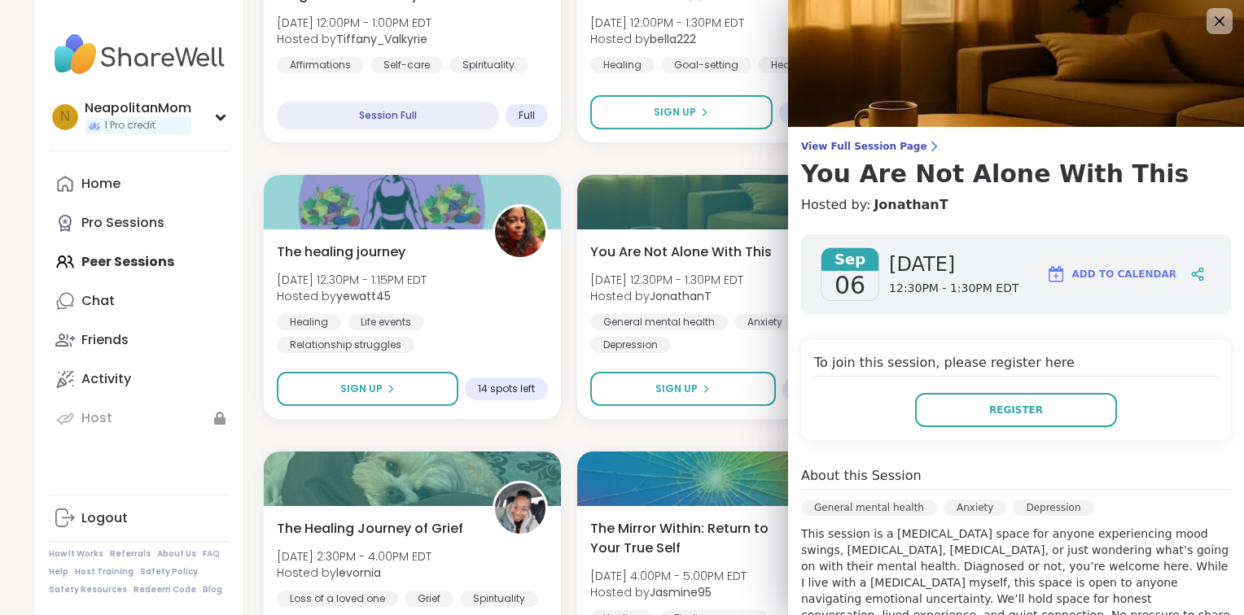
scroll to position [0, 0]
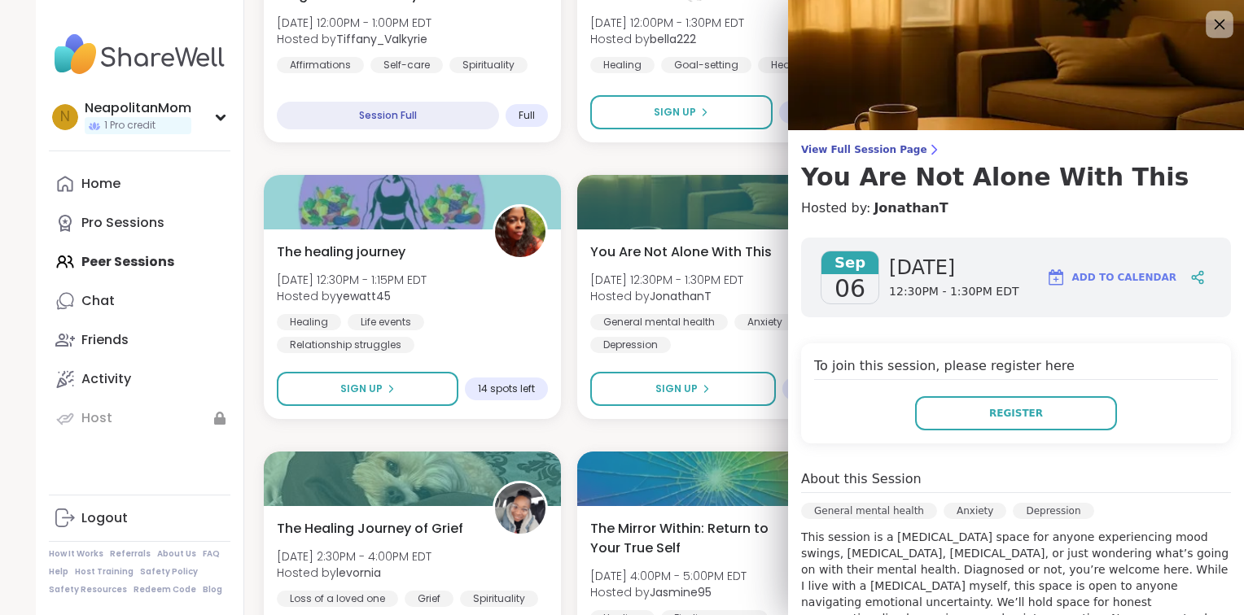
click at [1215, 28] on icon at bounding box center [1220, 25] width 11 height 11
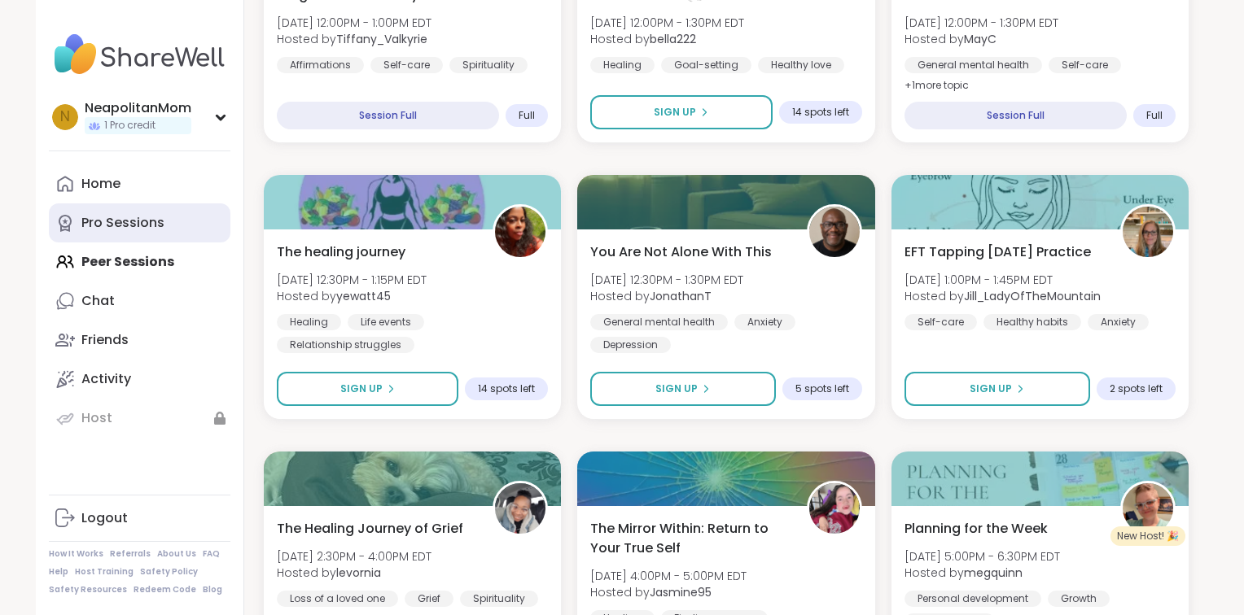
click at [131, 218] on div "Pro Sessions" at bounding box center [122, 223] width 83 height 18
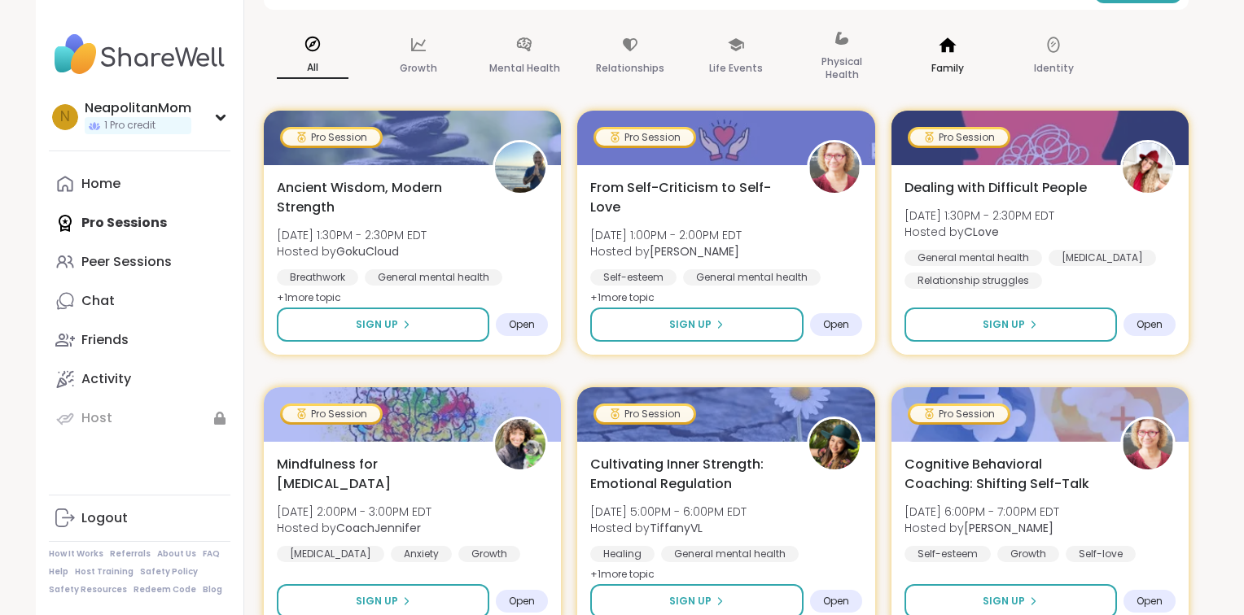
scroll to position [245, 0]
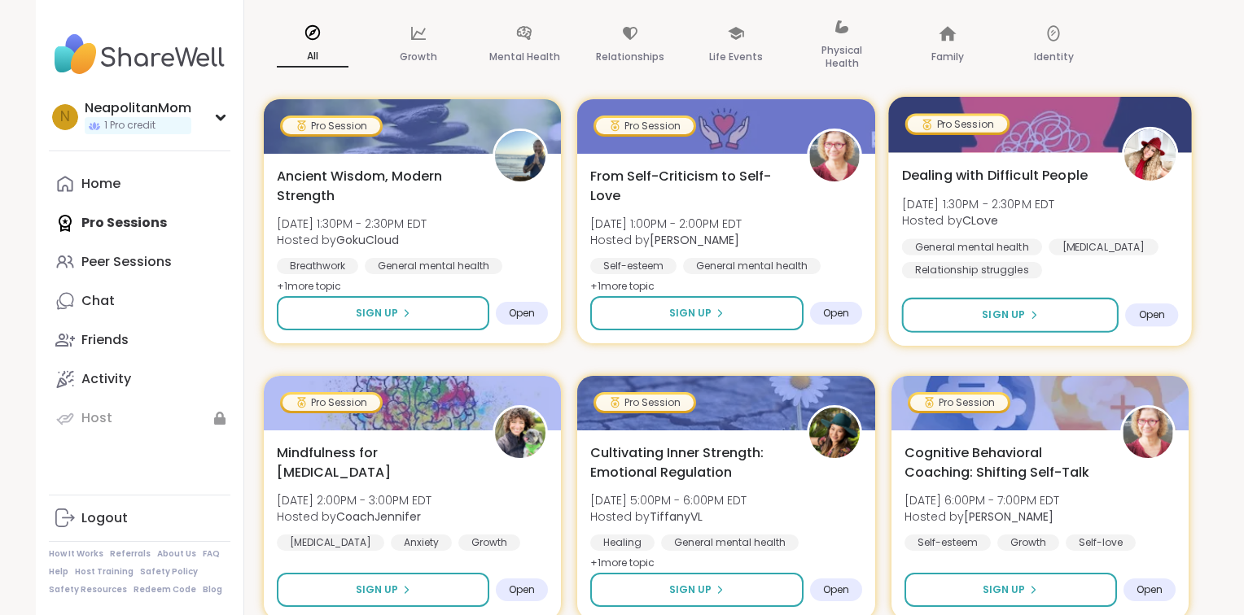
click at [1106, 226] on div "Dealing with Difficult People [DATE] 1:30PM - 2:30PM EDT Hosted by CLove Genera…" at bounding box center [1039, 221] width 277 height 113
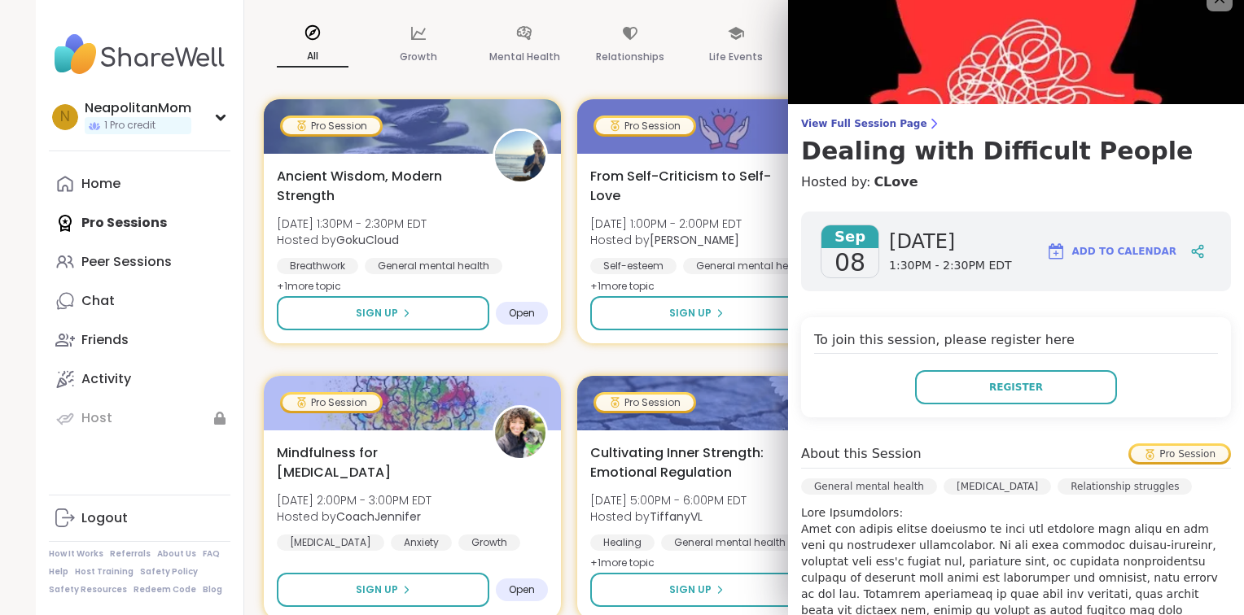
scroll to position [0, 0]
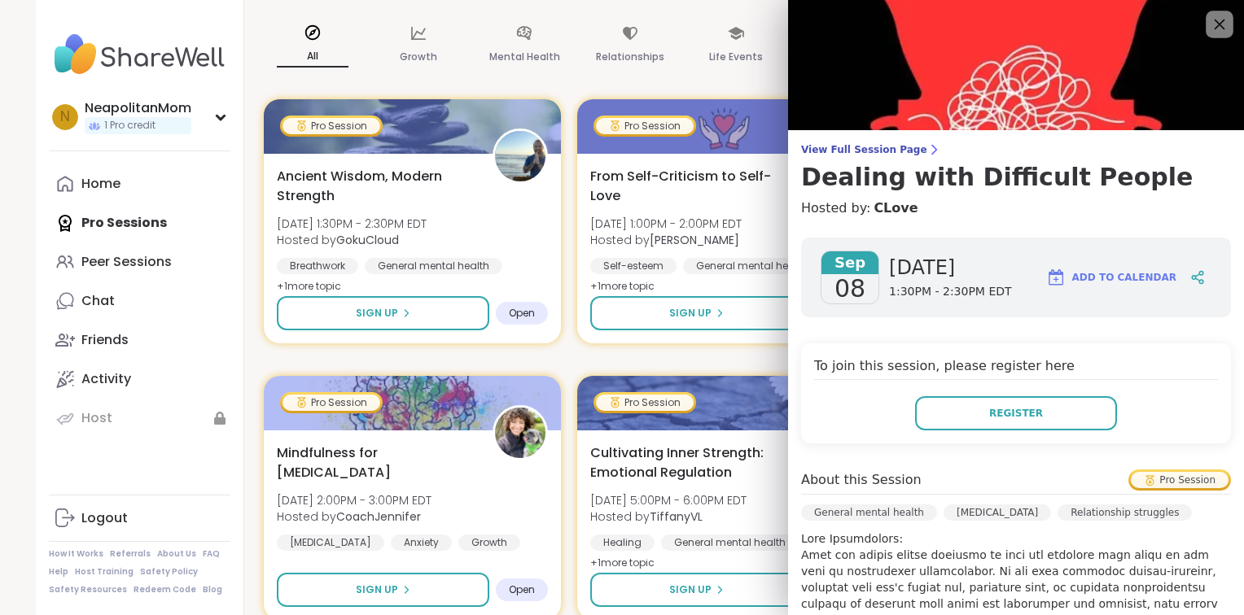
click at [1223, 26] on icon at bounding box center [1219, 24] width 20 height 20
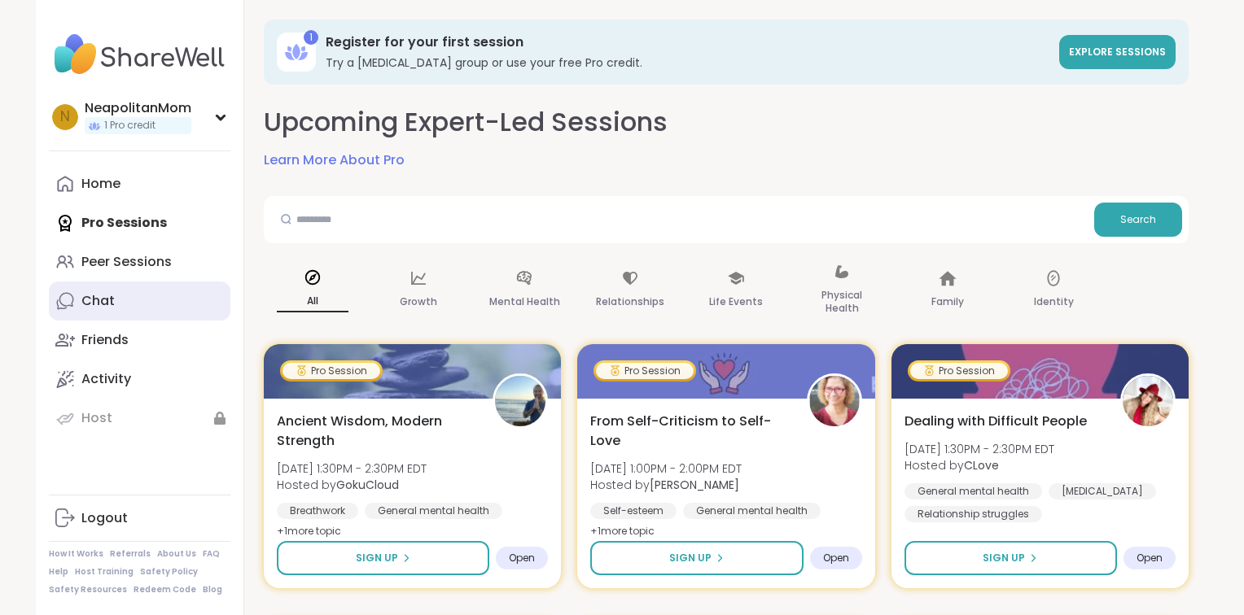
click at [134, 309] on link "Chat" at bounding box center [140, 301] width 182 height 39
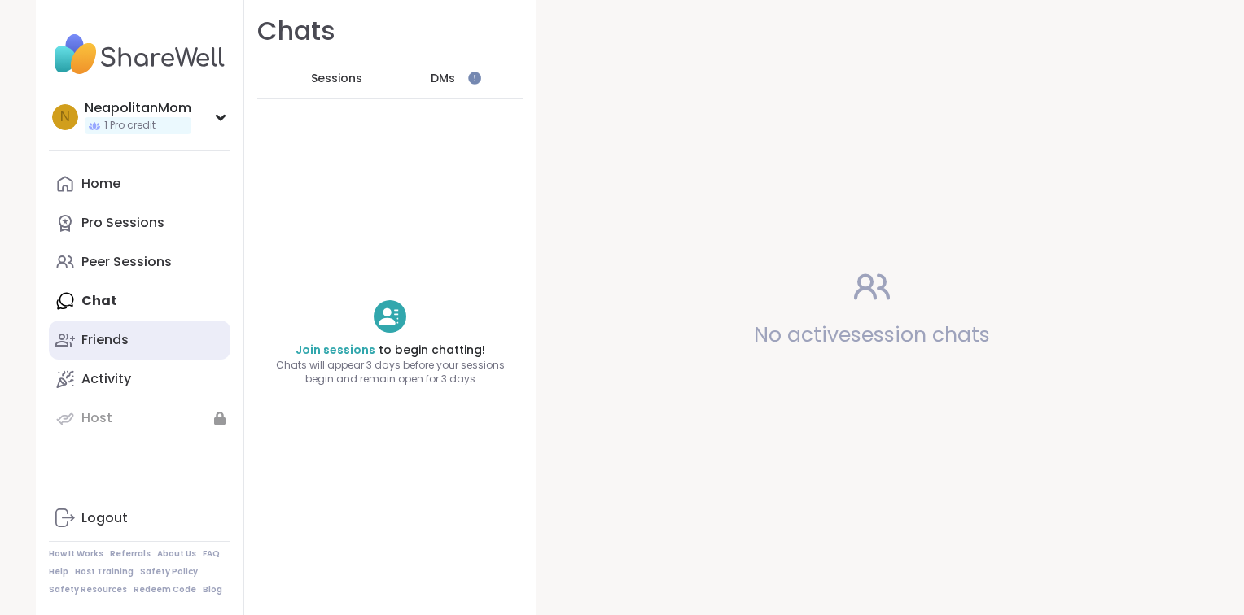
click at [135, 331] on link "Friends" at bounding box center [140, 340] width 182 height 39
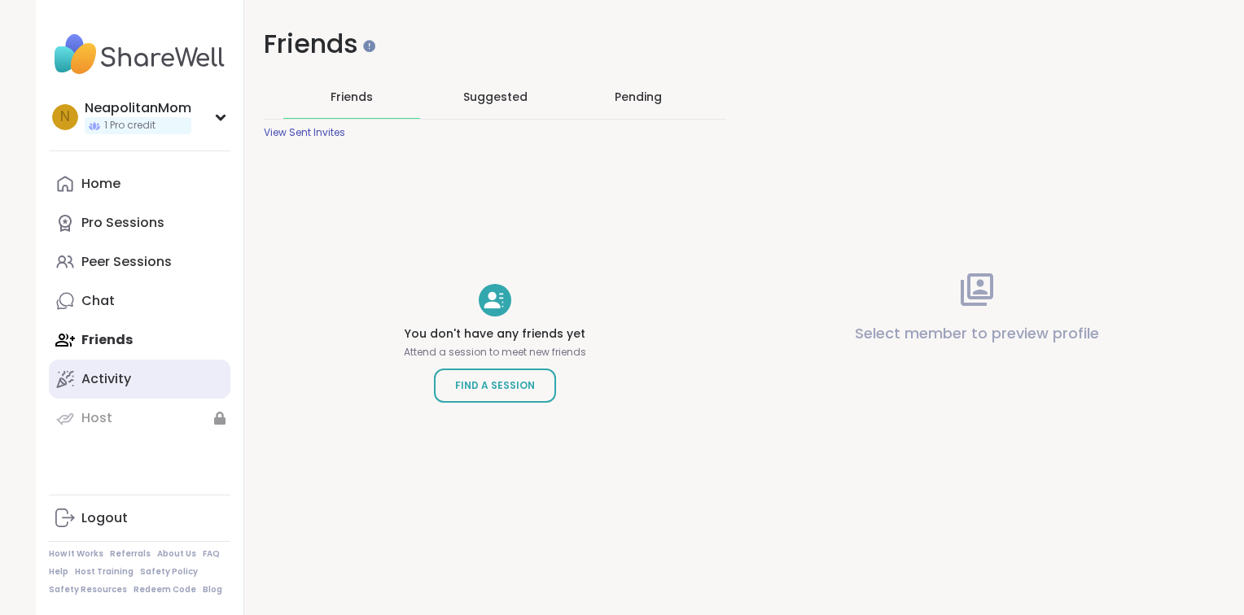
click at [134, 372] on link "Activity" at bounding box center [140, 379] width 182 height 39
